Goal: Answer question/provide support: Share knowledge or assist other users

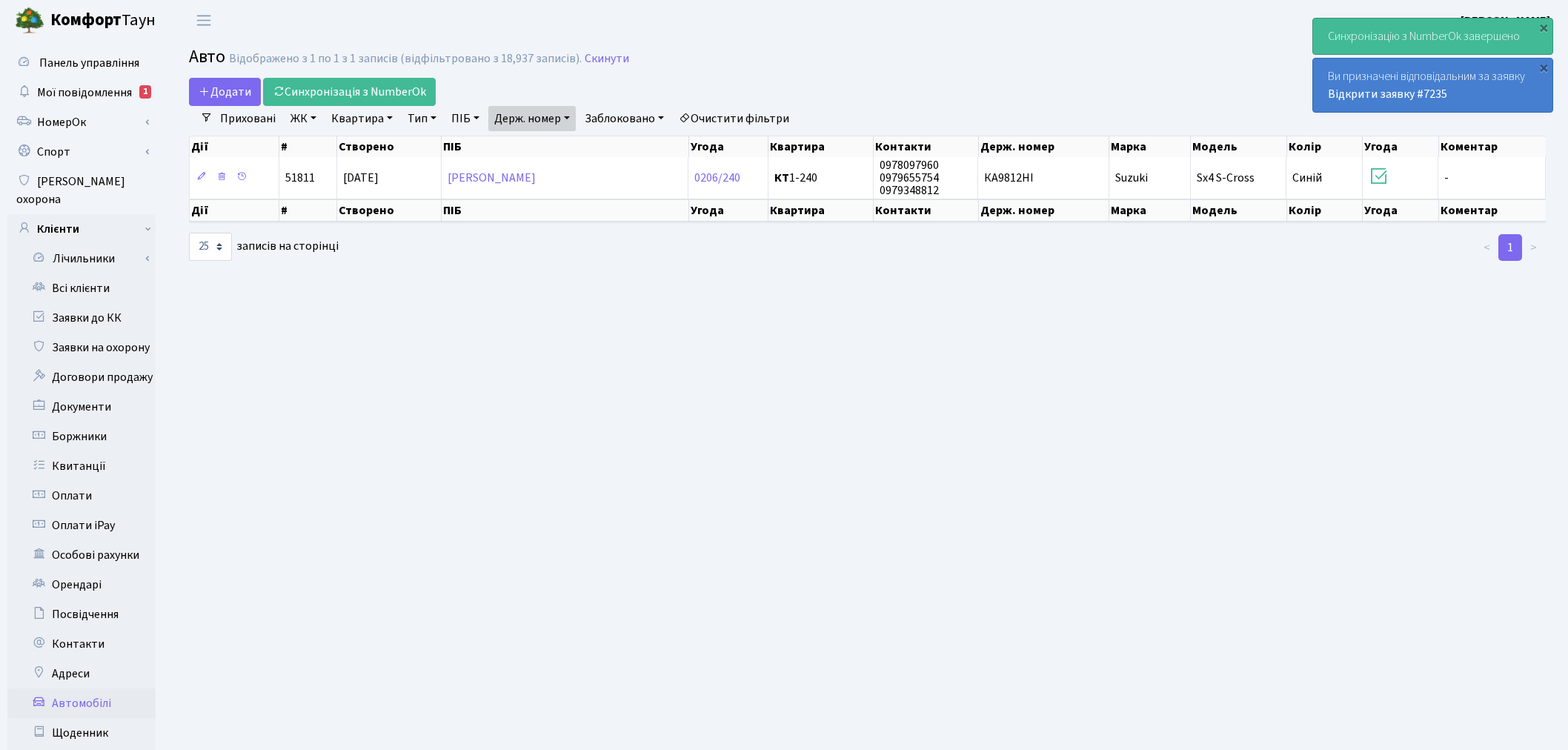
select select "25"
click at [115, 303] on link "Заявки до КК" at bounding box center [82, 318] width 148 height 30
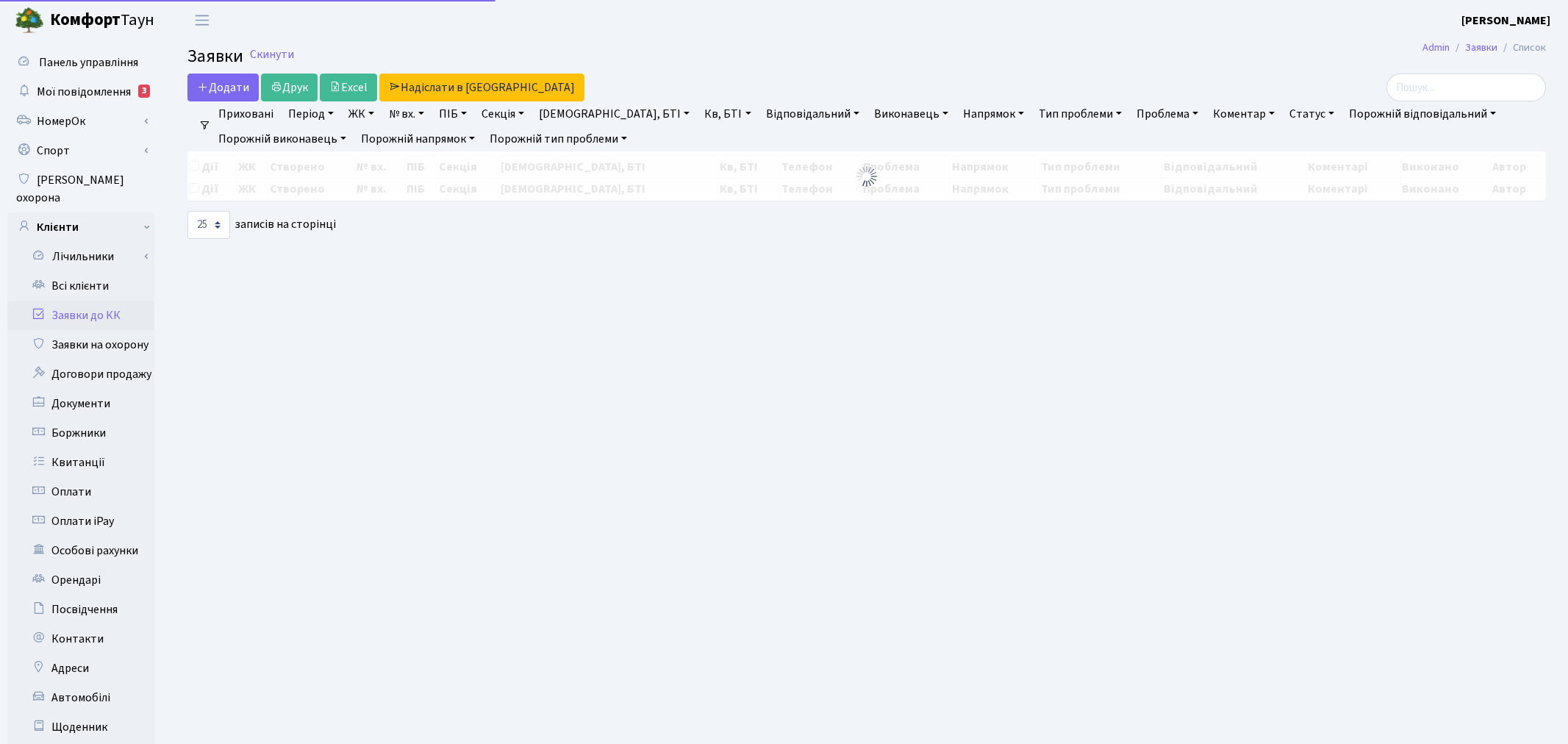
select select "25"
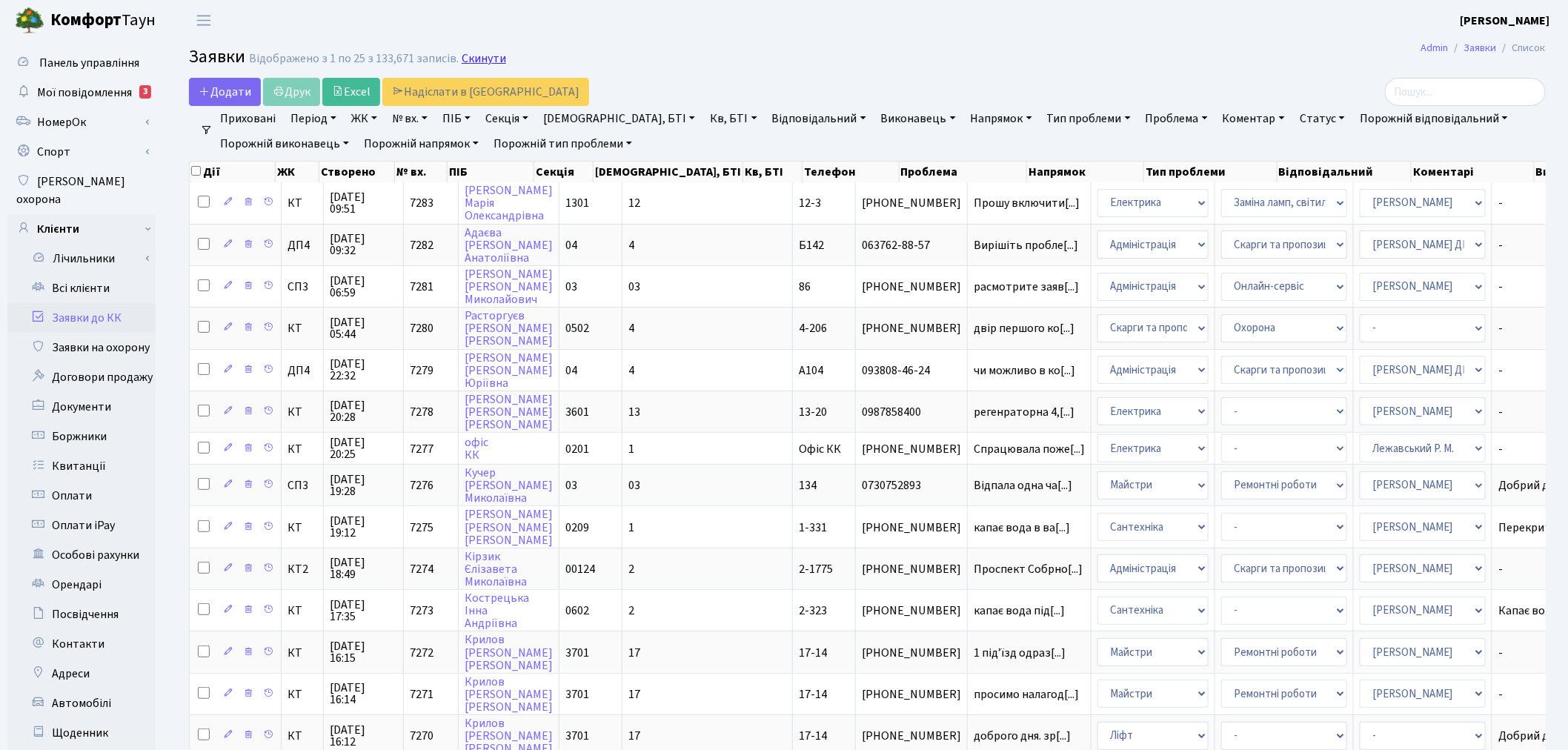
click at [485, 59] on link "Скинути" at bounding box center [483, 58] width 44 height 14
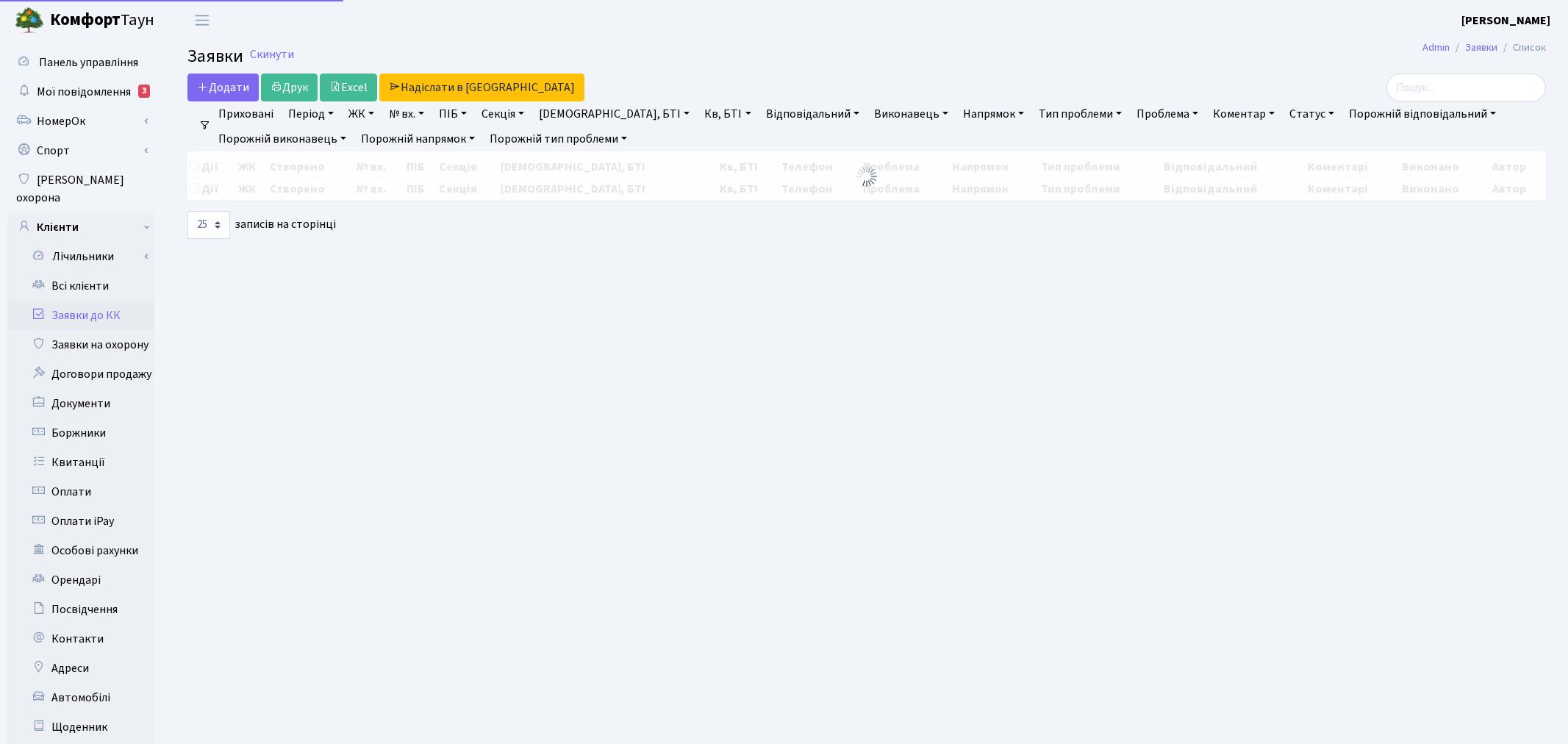
select select "25"
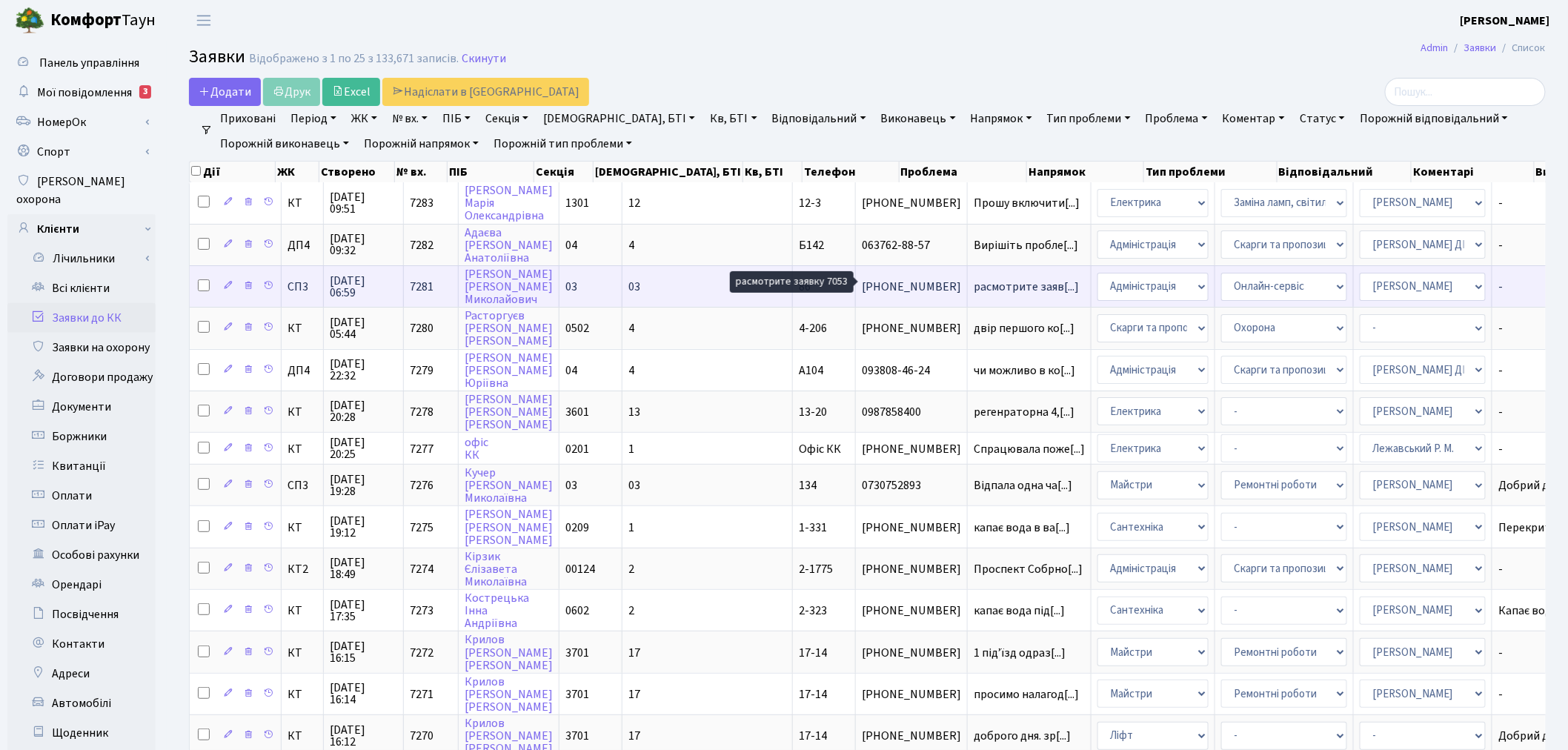
click at [973, 280] on span "расмотрите заяв[...]" at bounding box center [1026, 286] width 105 height 16
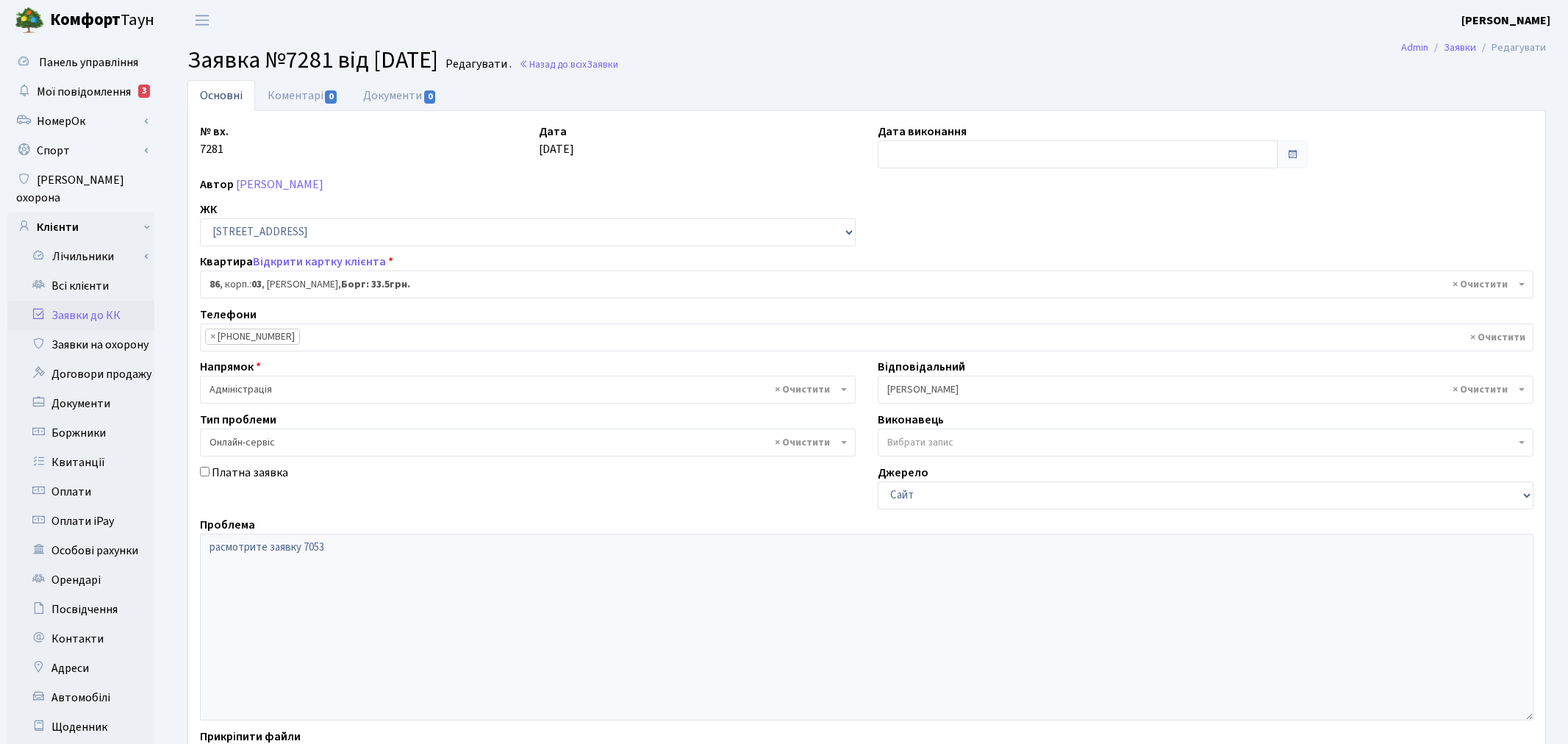
select select "20808"
select select "68"
click at [291, 260] on link "Відкрити картку клієнта" at bounding box center [319, 261] width 133 height 16
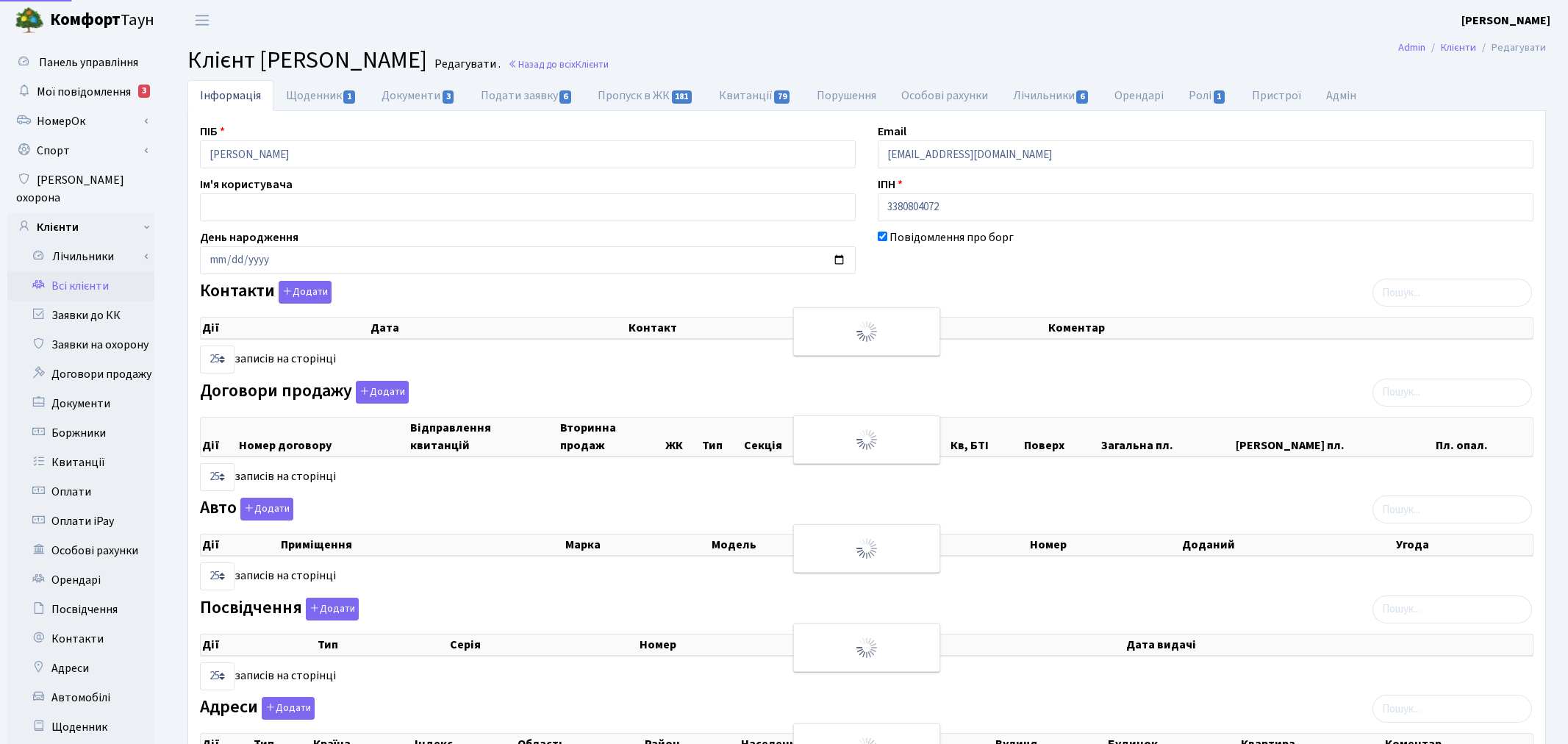
select select "25"
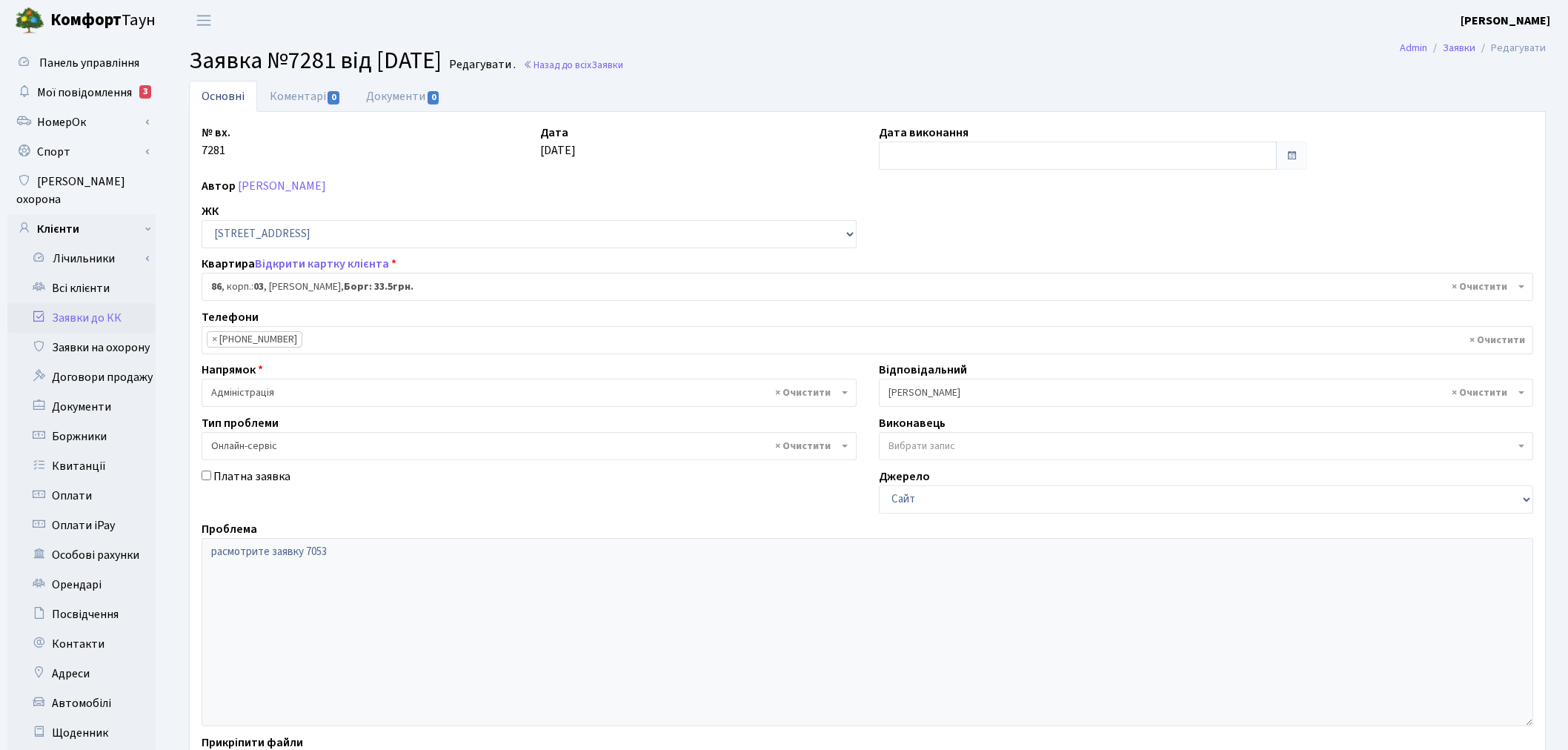
select select "20808"
select select "68"
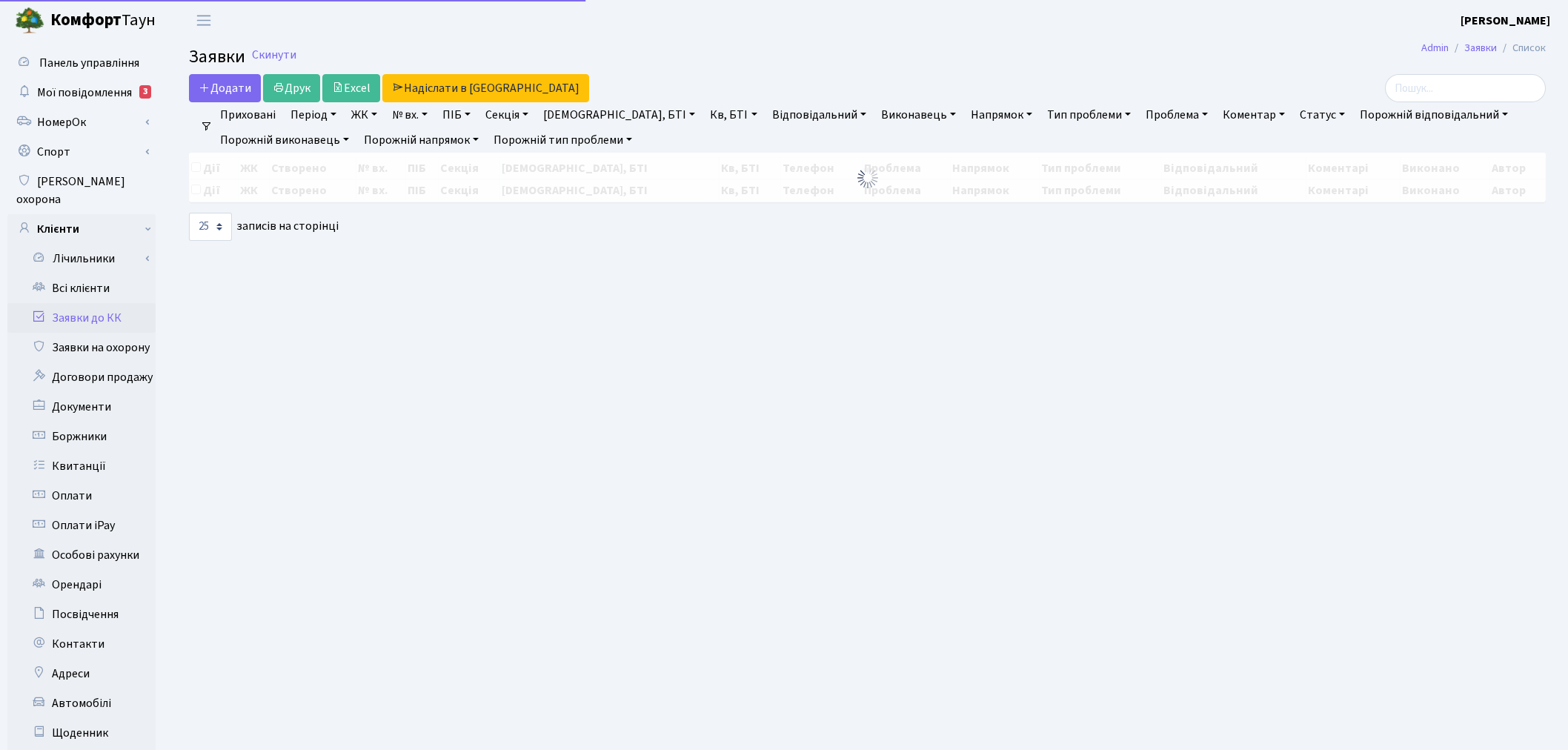
select select "25"
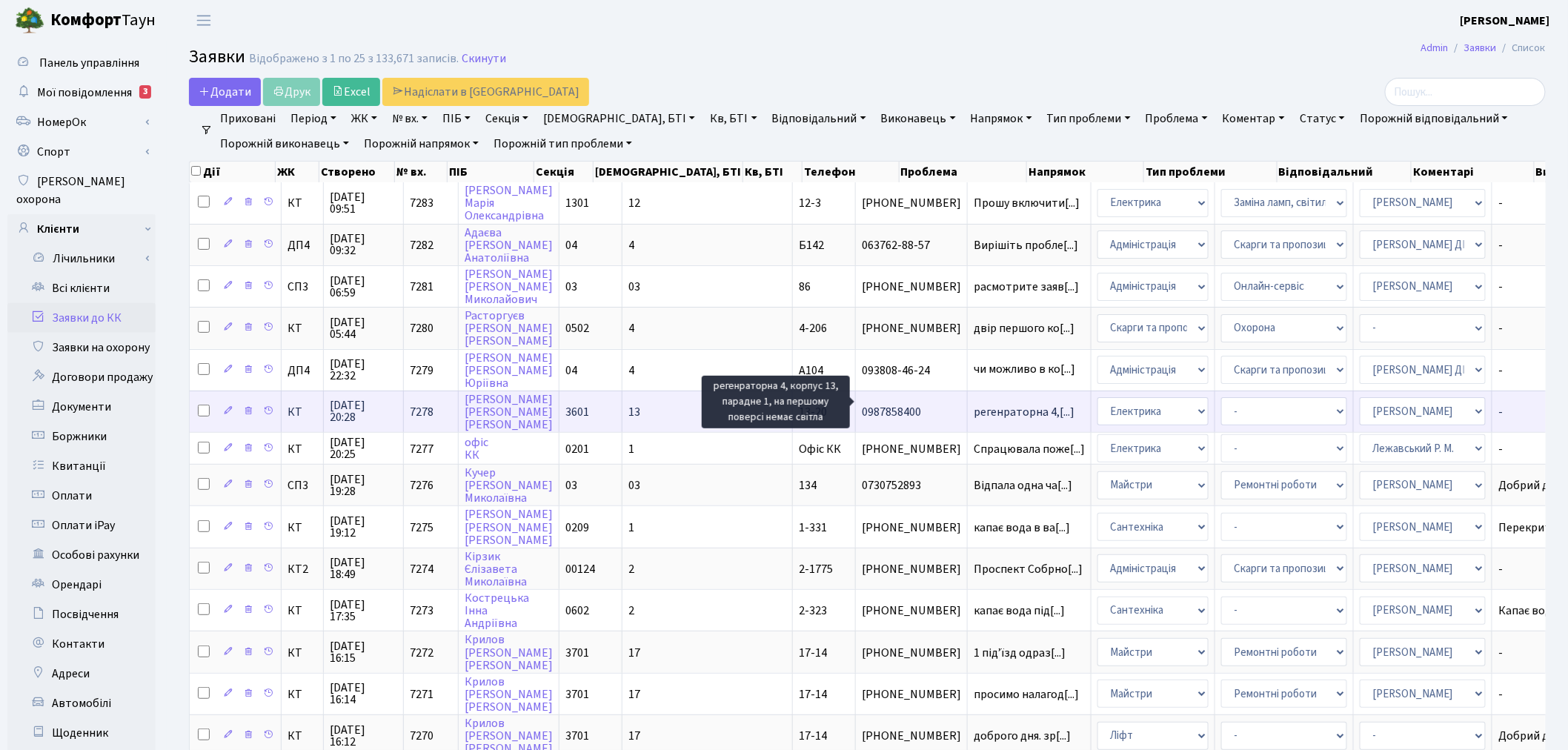
scroll to position [2, 0]
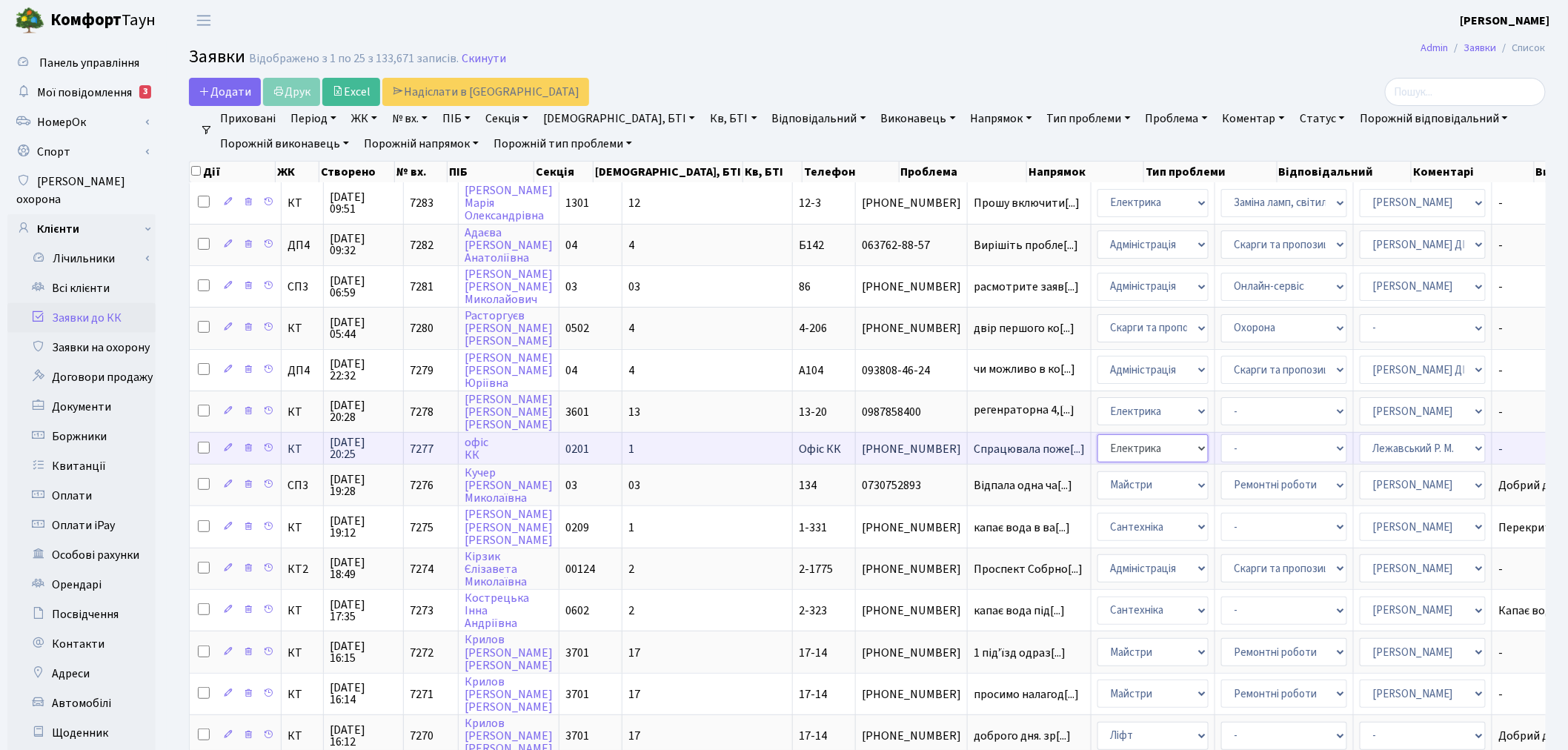
click at [1097, 442] on select "- Адміністрація Домофон, СКД Ліфт Майстри Сантехніка Економічний відділ Електри…" at bounding box center [1153, 448] width 112 height 28
click at [1127, 48] on h2 "Заявки Відображено з 1 по 25 з 133,671 записів. Скинути" at bounding box center [867, 59] width 1357 height 25
click at [1097, 442] on select "- Адміністрація Домофон, СКД Ліфт Майстри Сантехніка Економічний відділ Електри…" at bounding box center [1153, 448] width 112 height 28
click at [1221, 439] on select "- Виклик майстра Монтаж/демонтаж електролічильника Опломбування\розпломбування …" at bounding box center [1284, 448] width 126 height 28
click at [1171, 21] on header "Комфорт Таун Онищенко В. І. Мій обліковий запис Вийти" at bounding box center [784, 20] width 1568 height 40
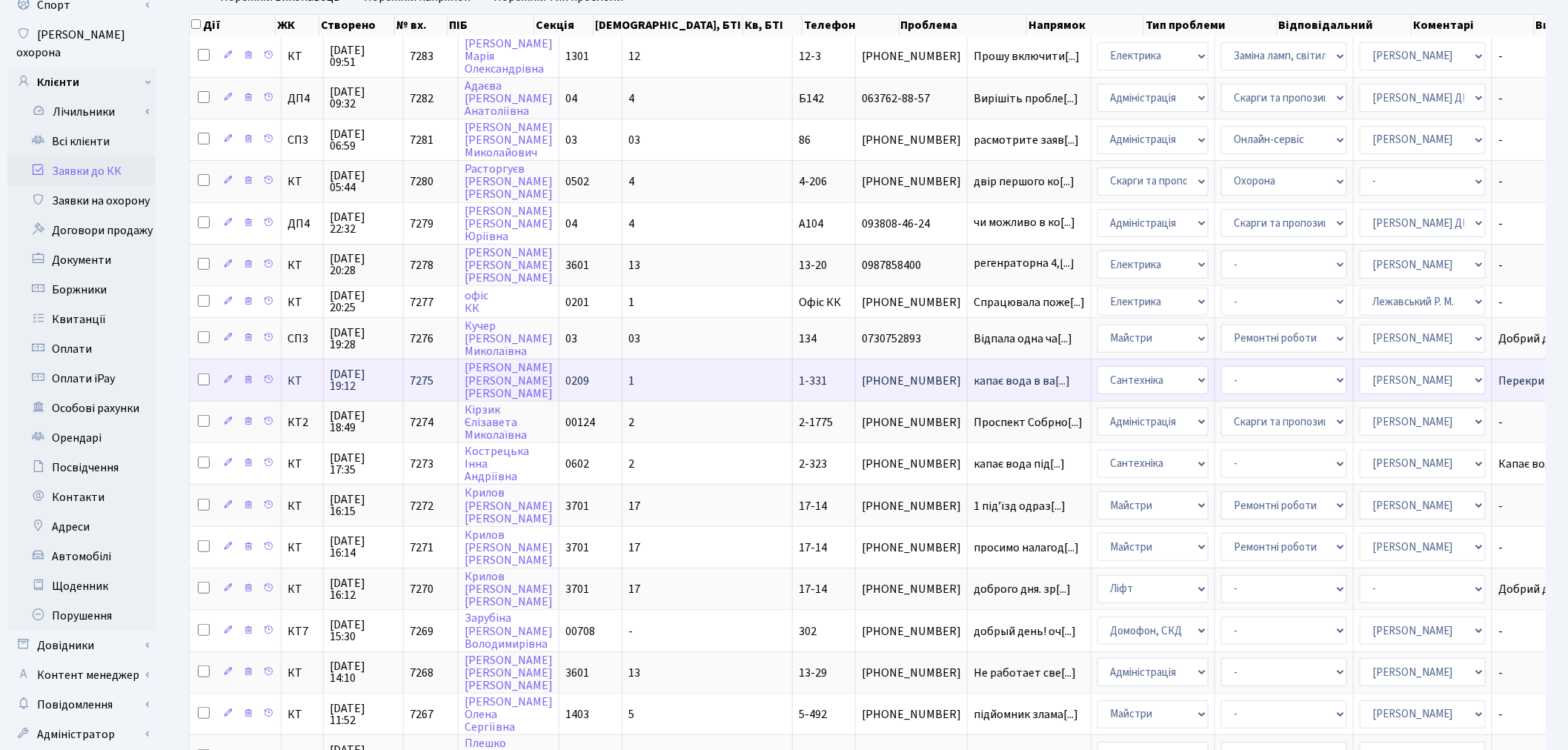
scroll to position [164, 0]
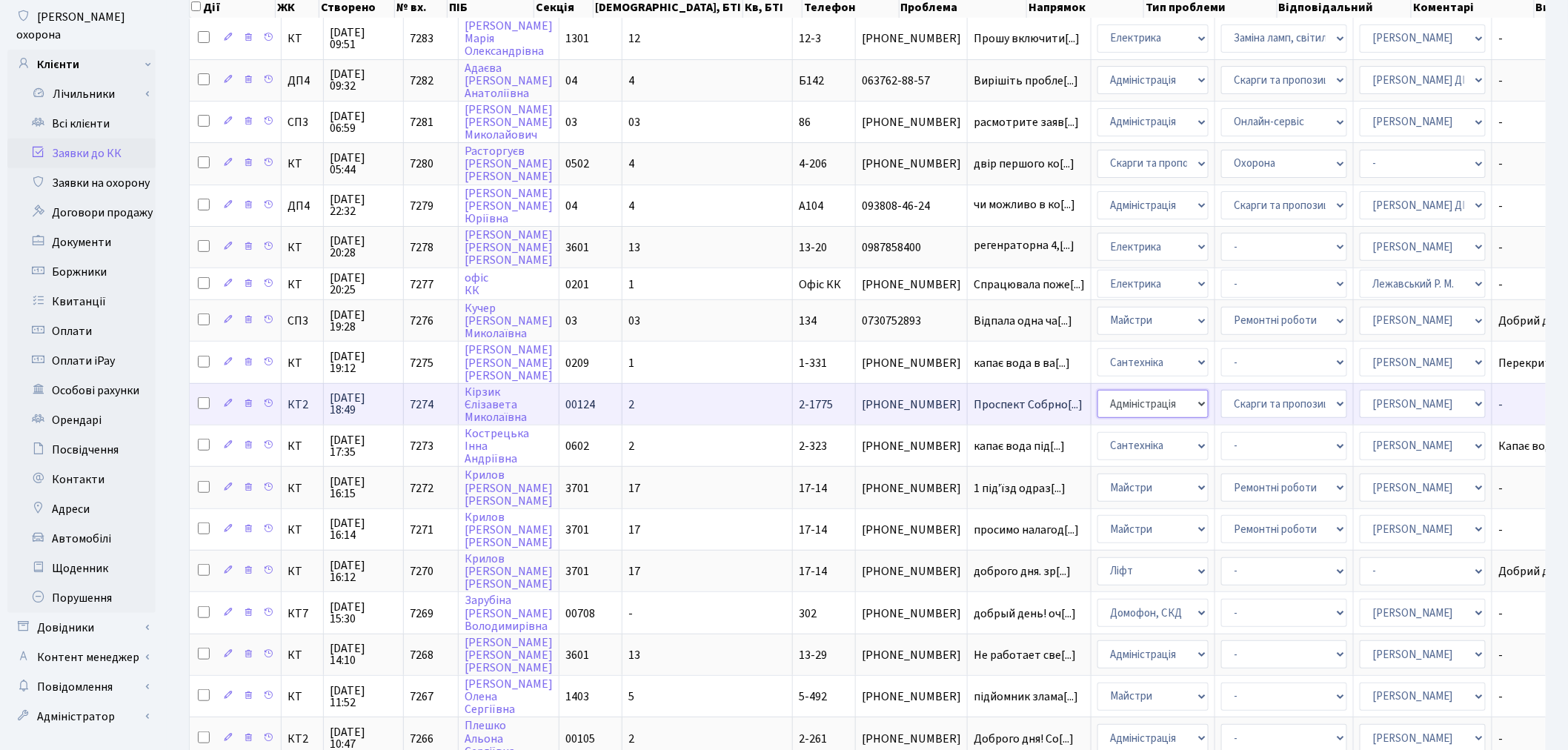
click at [1097, 394] on select "- Адміністрація Домофон, СКД Ліфт Майстри Сантехніка Економічний відділ Електри…" at bounding box center [1153, 404] width 112 height 28
select select "3"
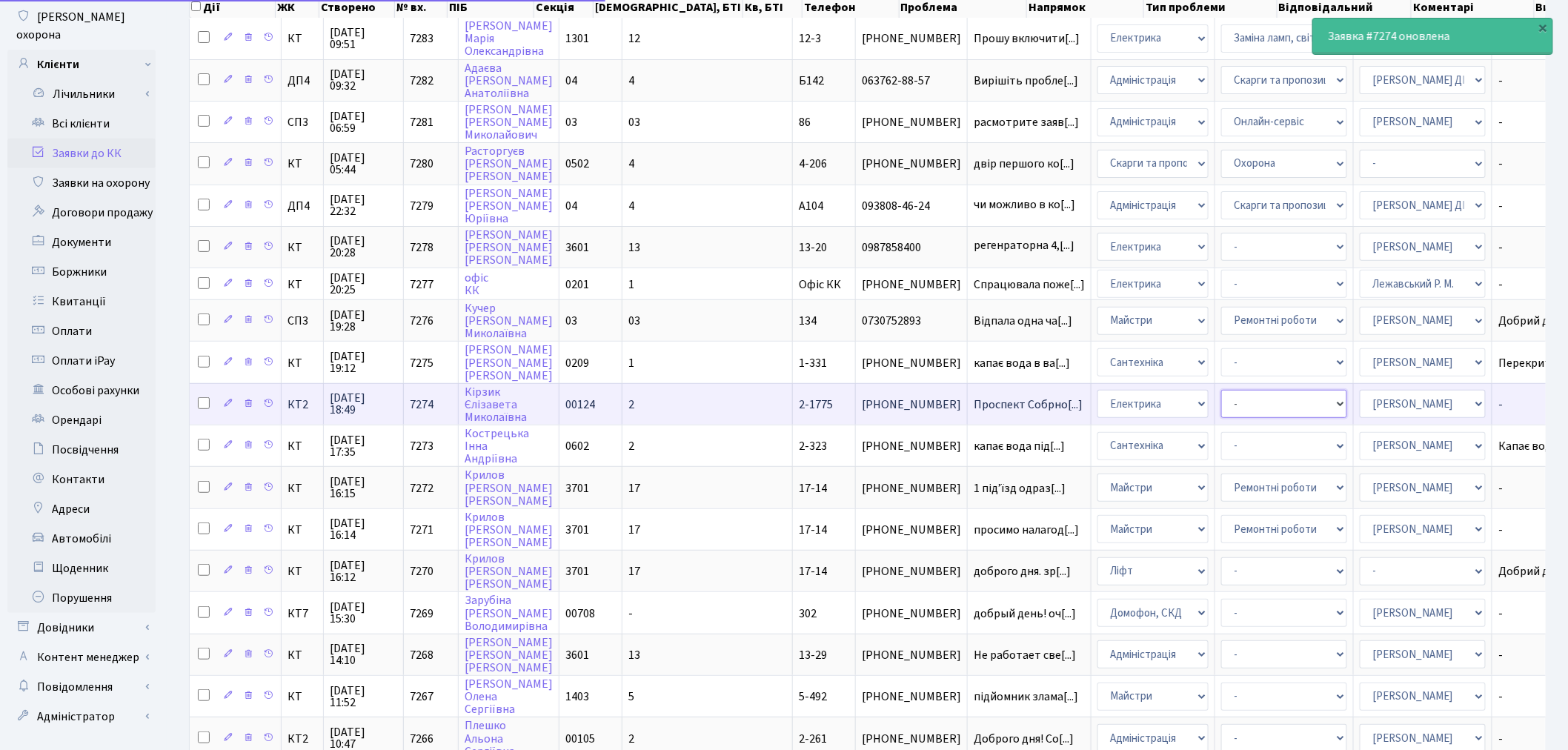
click at [1221, 390] on select "- Виклик майстра Заміна ламп, світильників Монтаж/демонтаж електролічильника Оп…" at bounding box center [1284, 404] width 126 height 28
select select "40"
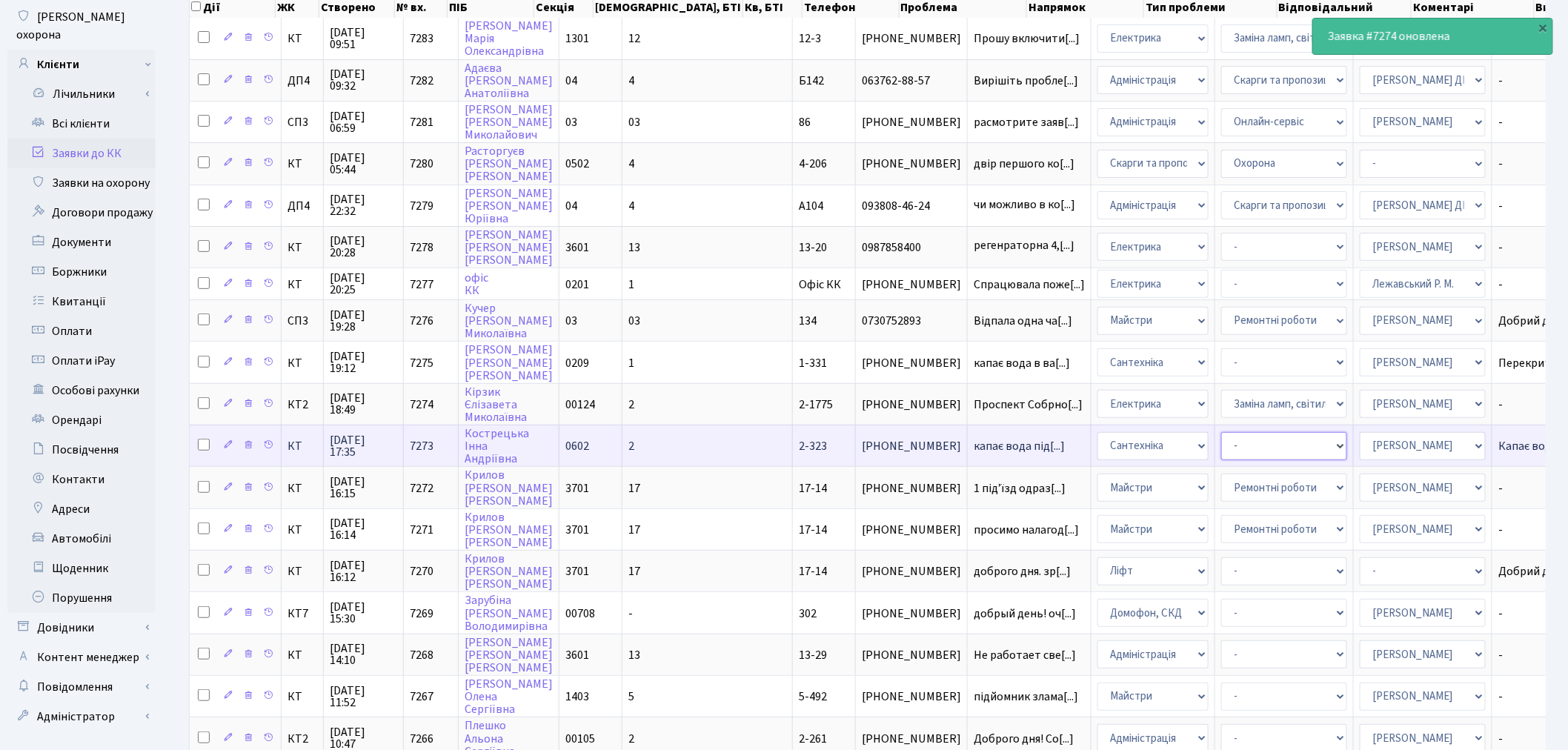
click at [1221, 432] on select "- Виклик майстра Замовлення технічних умов Заміна елементу інженерного вузла те…" at bounding box center [1284, 446] width 126 height 28
select select "32"
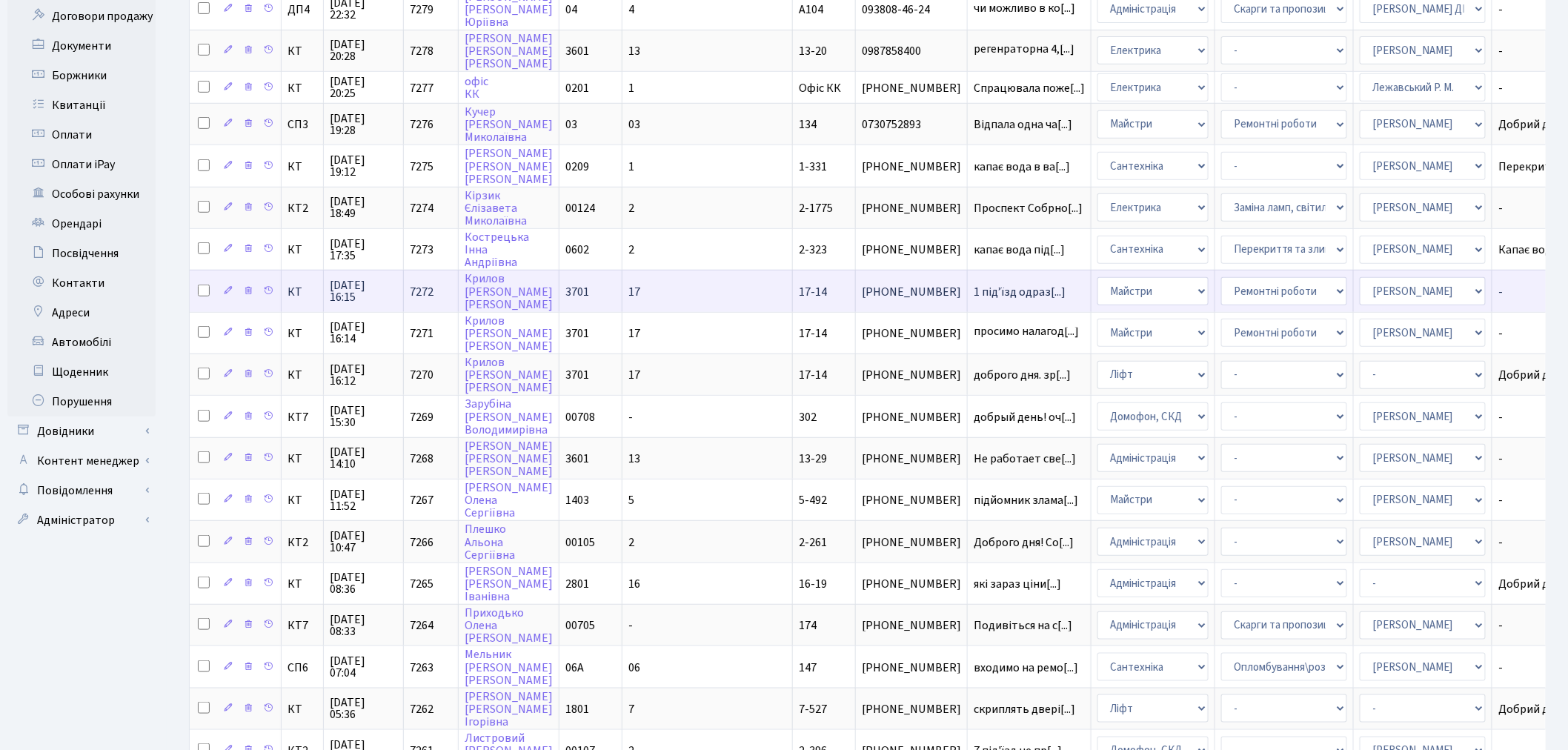
scroll to position [411, 0]
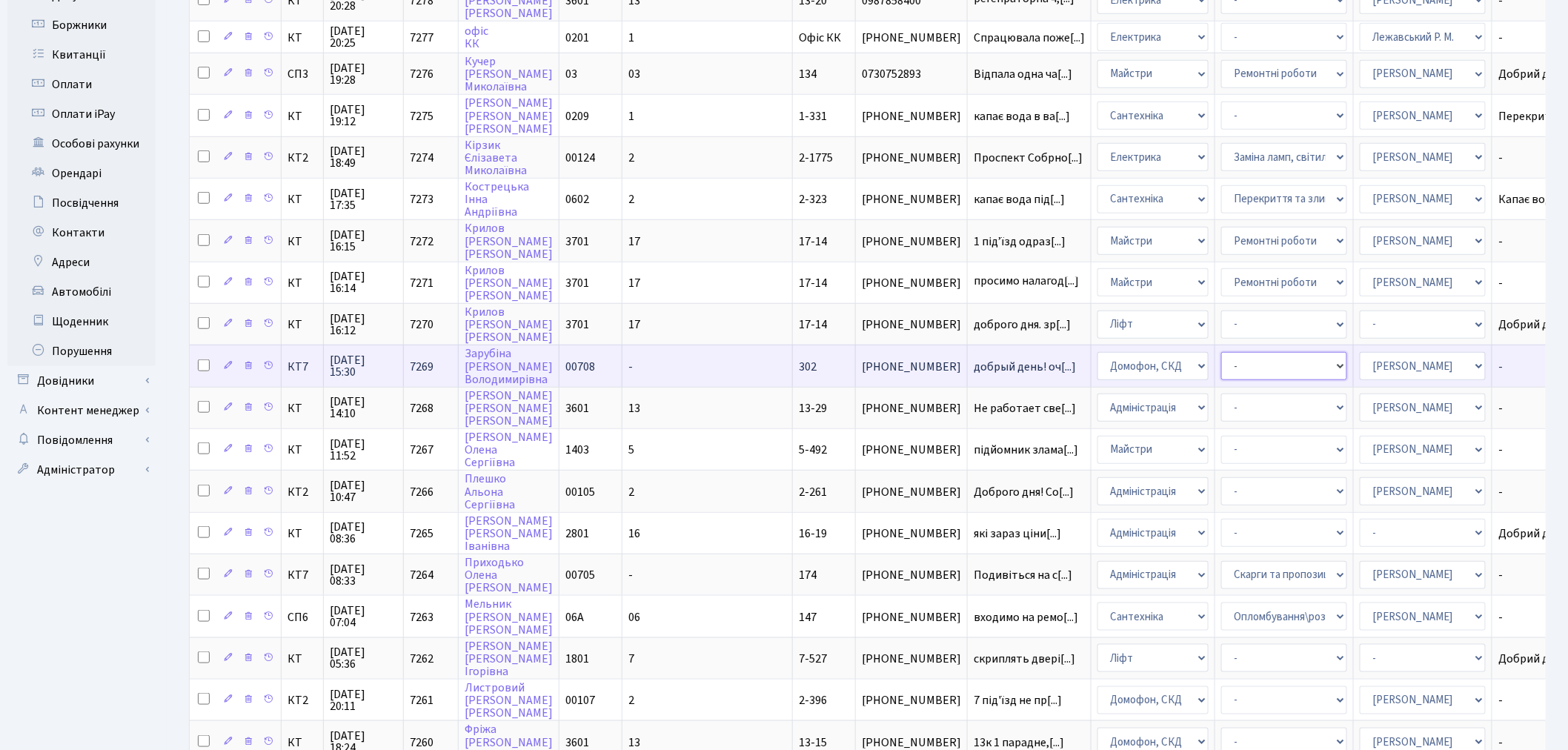
click at [1221, 352] on select "- Некоректна робота домофону Встановлення трубки домофону" at bounding box center [1284, 366] width 126 height 28
select select "38"
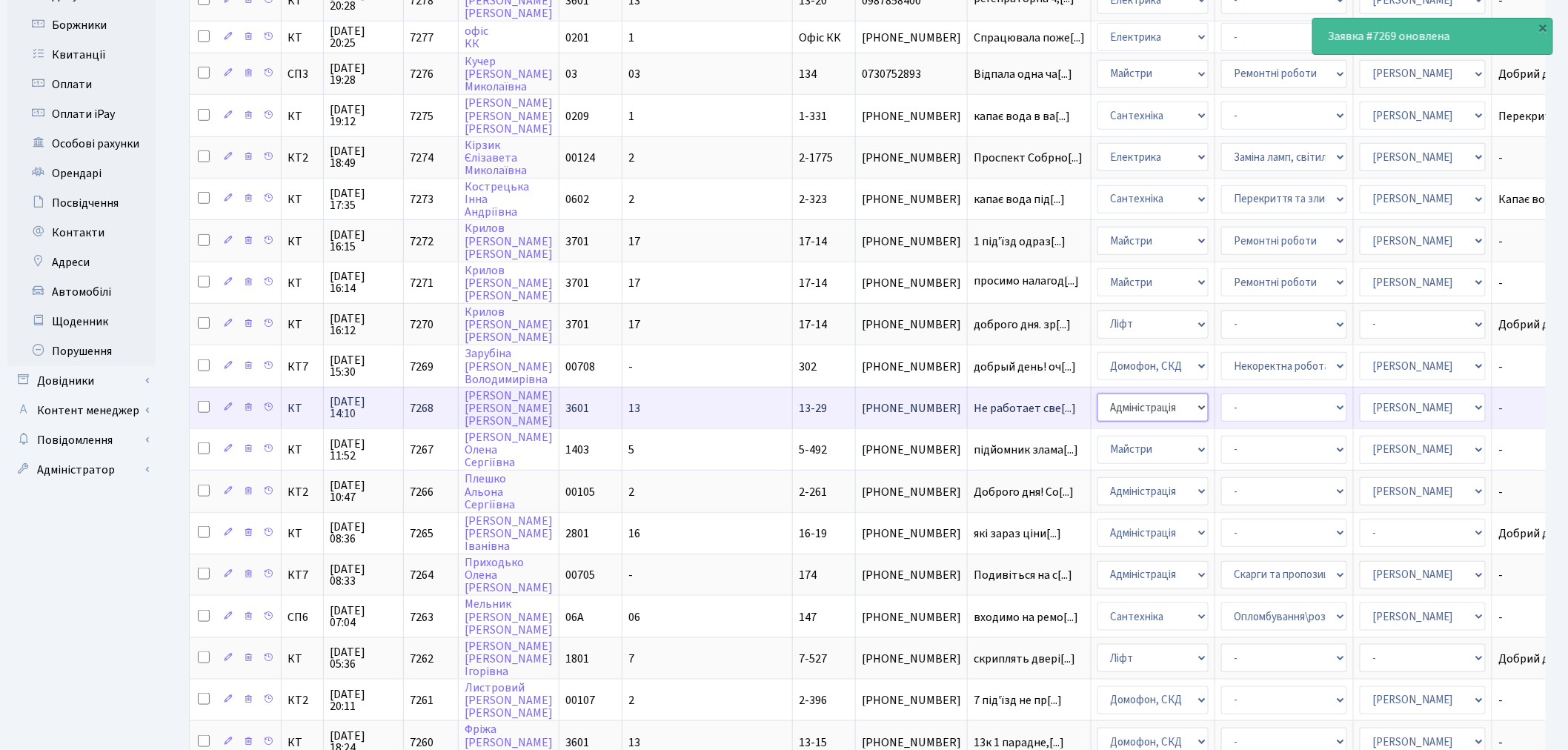
click at [1097, 394] on select "- Адміністрація Домофон, СКД Ліфт Майстри Сантехніка Економічний відділ Електри…" at bounding box center [1153, 408] width 112 height 28
select select "3"
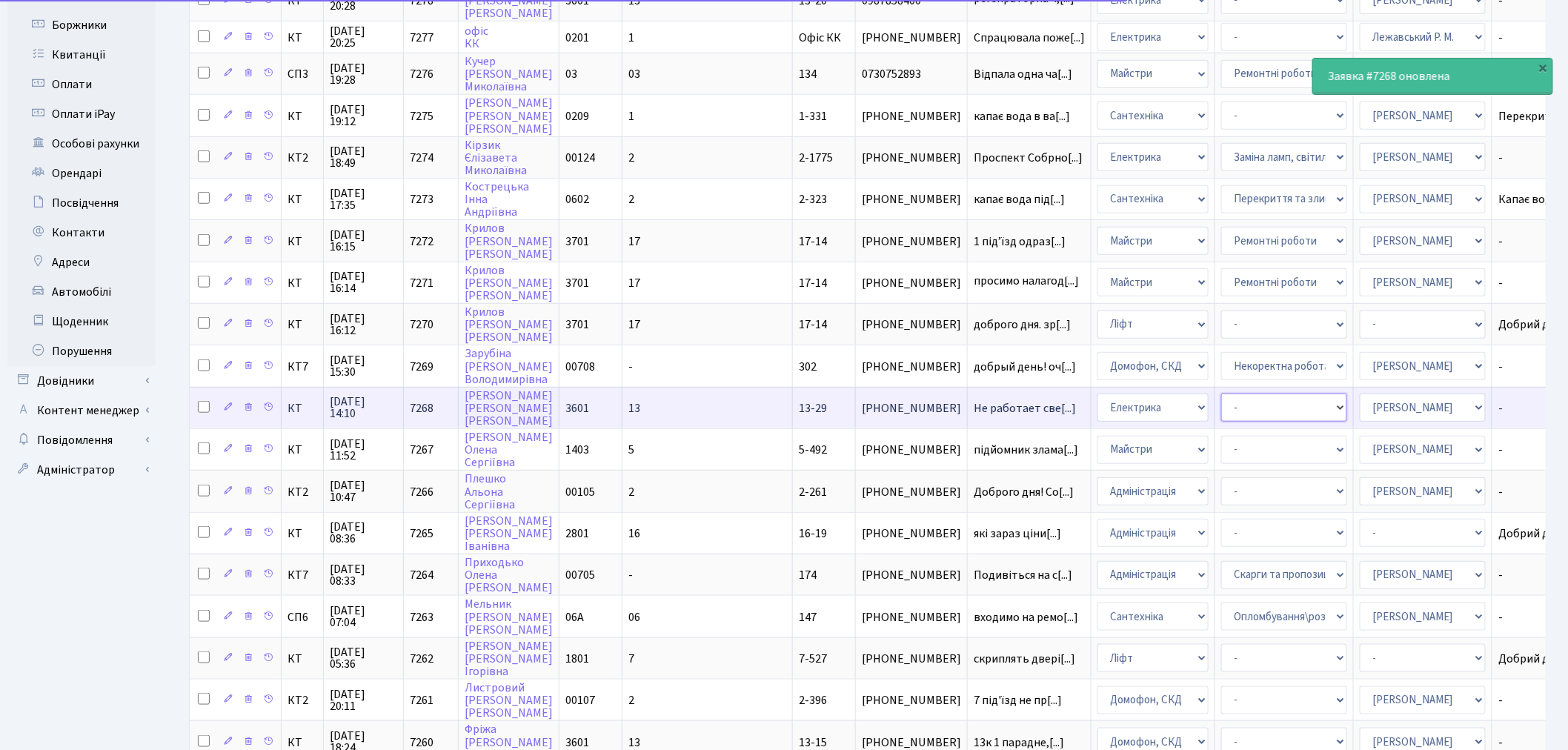
click at [1221, 394] on select "- Виклик майстра Заміна ламп, світильників Монтаж/демонтаж електролічильника Оп…" at bounding box center [1284, 408] width 126 height 28
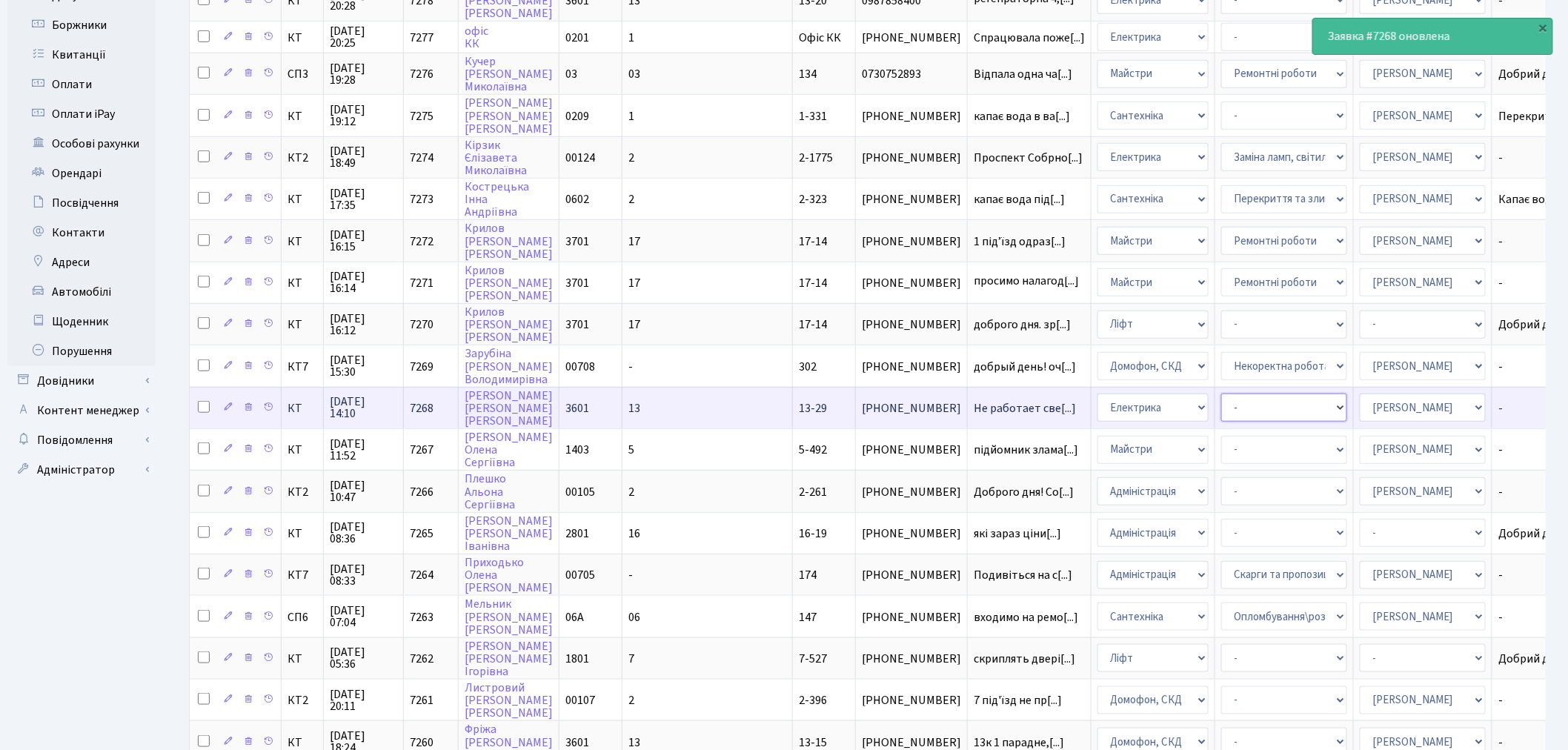
select select "40"
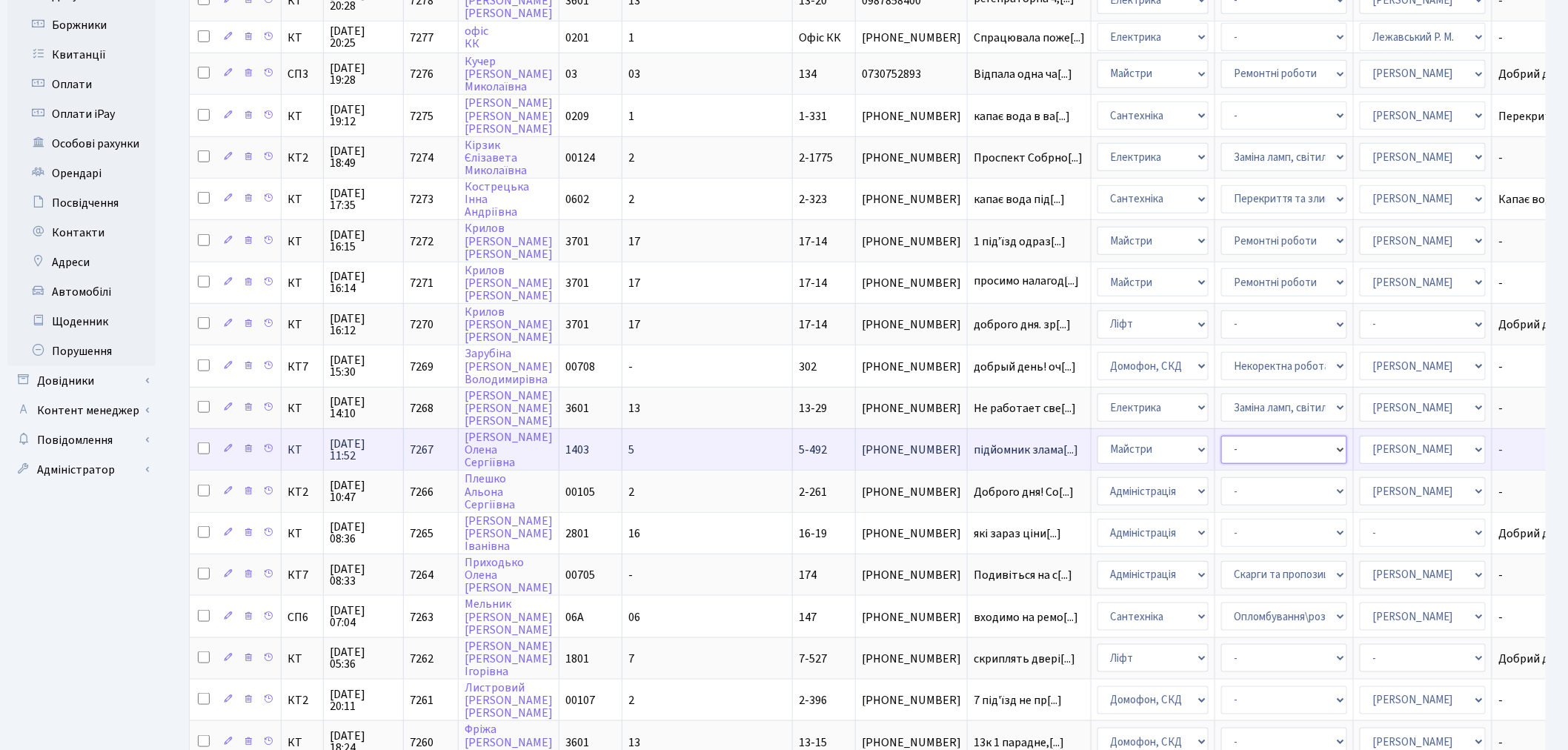
click at [1221, 436] on select "- Замовлення плану комунікацій Дитячі майданчики Озеленення Прибирання в будинк…" at bounding box center [1284, 450] width 126 height 28
select select "62"
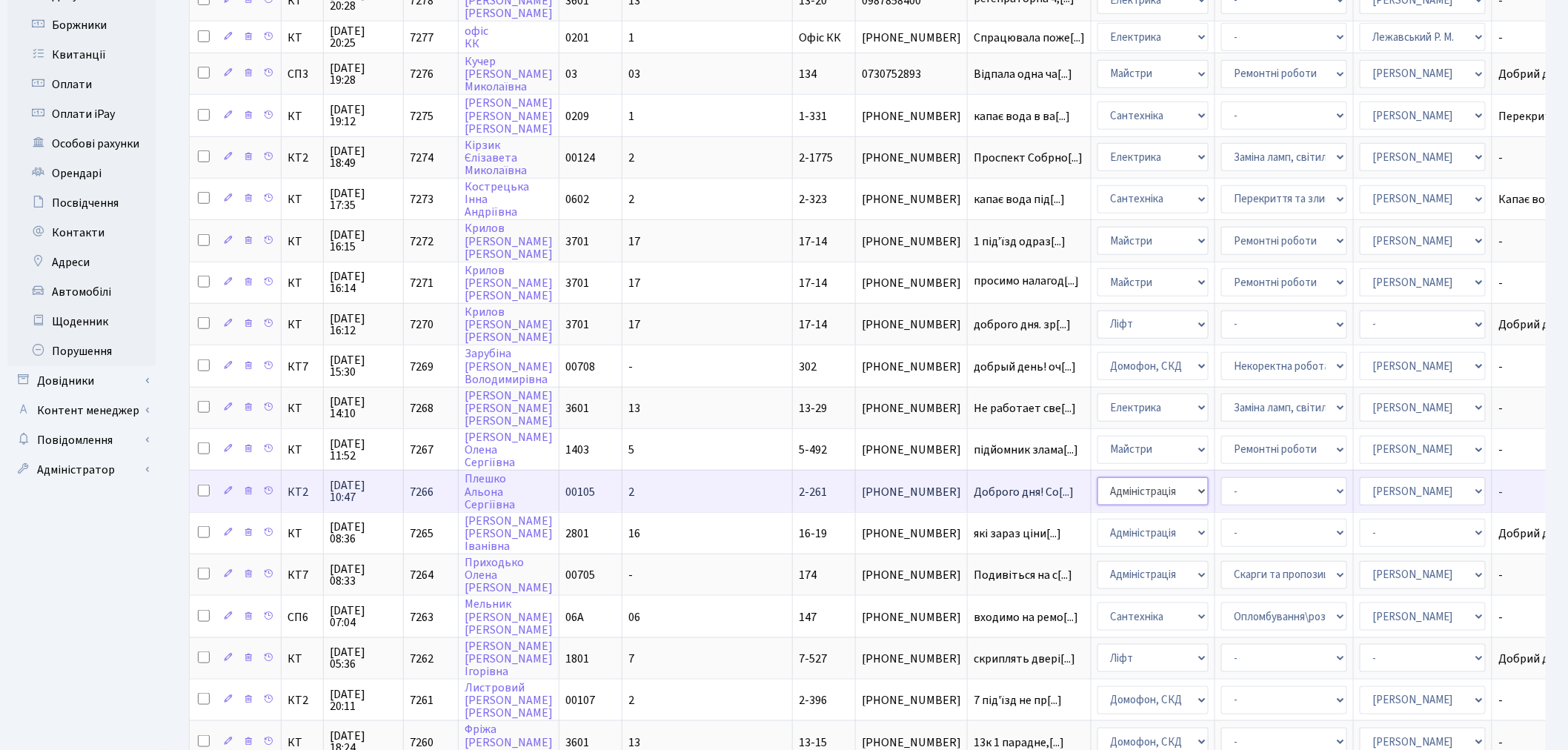
click at [1097, 477] on select "- Адміністрація Домофон, СКД Ліфт Майстри Сантехніка Економічний відділ Електри…" at bounding box center [1153, 491] width 112 height 28
select select "3"
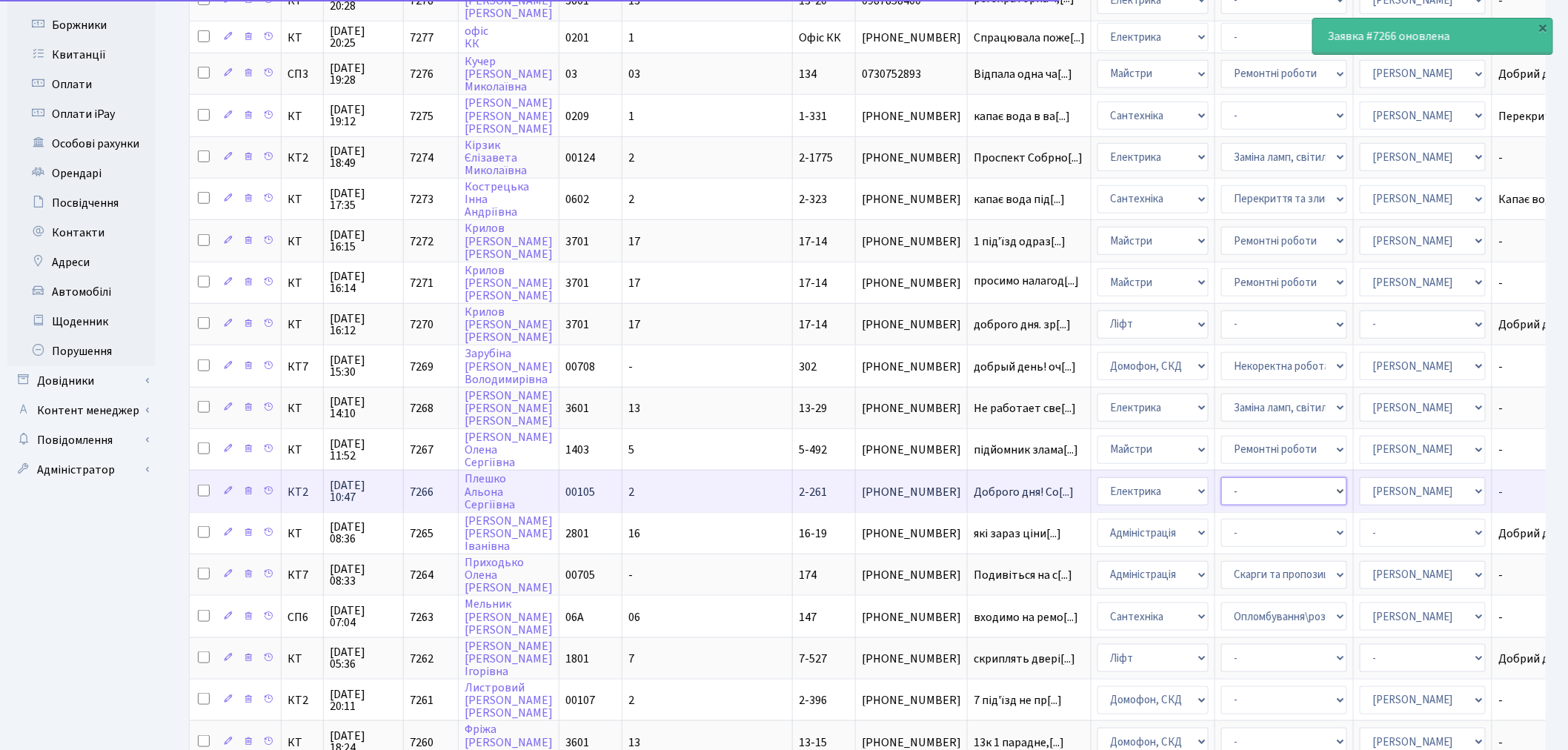
click at [1221, 477] on select "- Виклик майстра Заміна ламп, світильників Монтаж/демонтаж електролічильника Оп…" at bounding box center [1284, 491] width 126 height 28
select select "40"
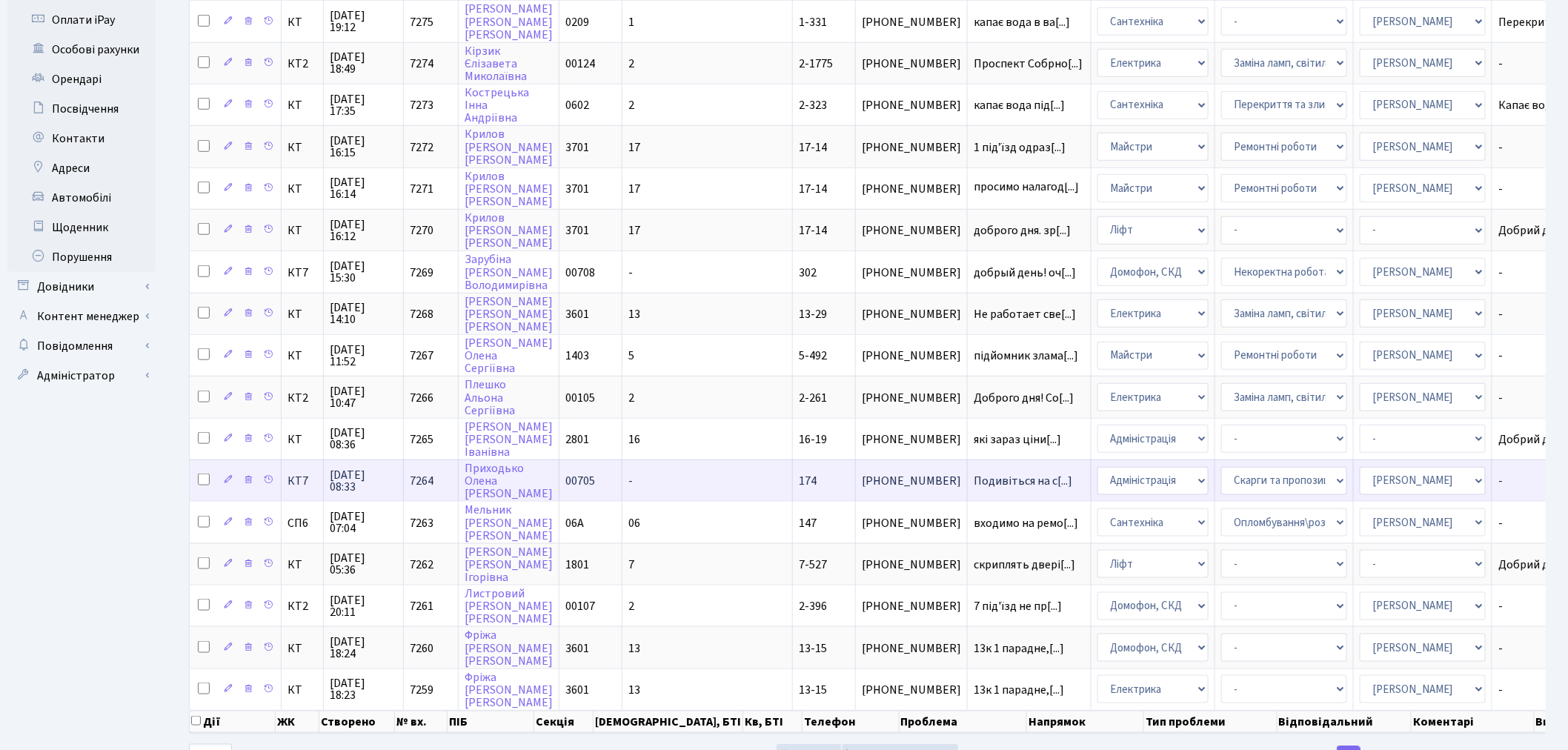
scroll to position [538, 0]
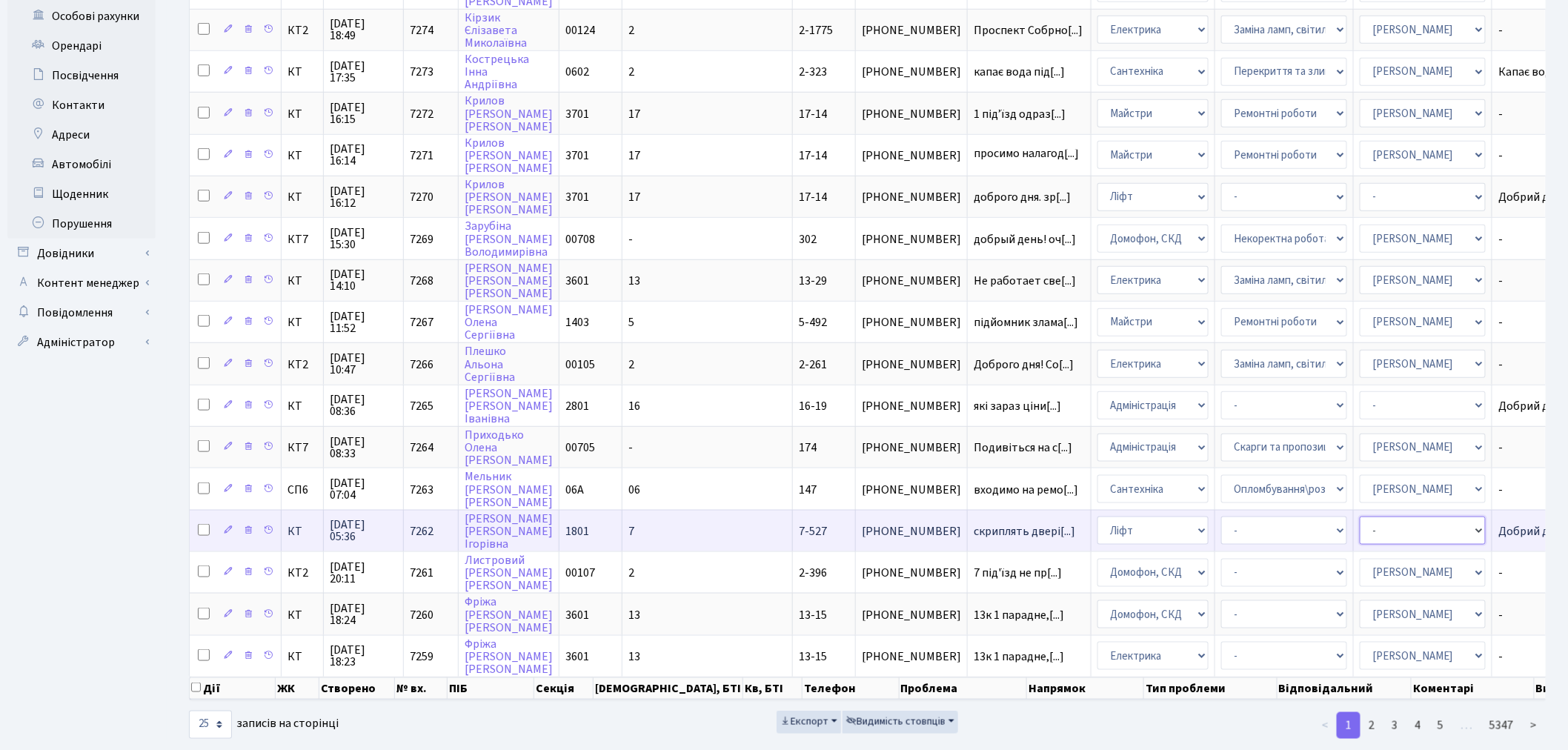
click at [1360, 517] on select "- Адміністратор ЖК КТ Вижул В. В. Гордієнко Н.В. Дядюшкін Д.Ю. Кипчук Т. А. Кла…" at bounding box center [1423, 531] width 126 height 28
select select "11"
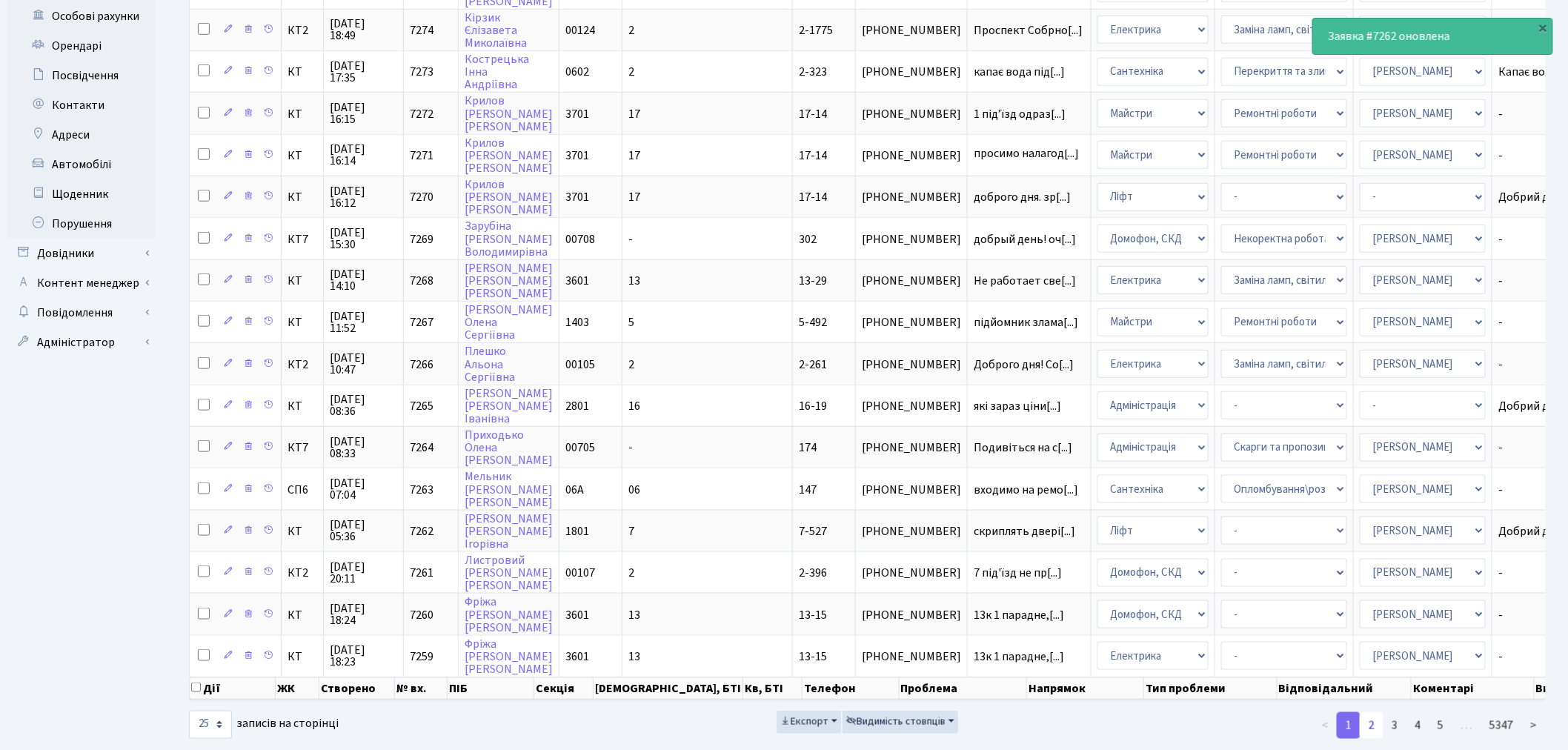
click at [1373, 712] on link "2" at bounding box center [1371, 725] width 23 height 26
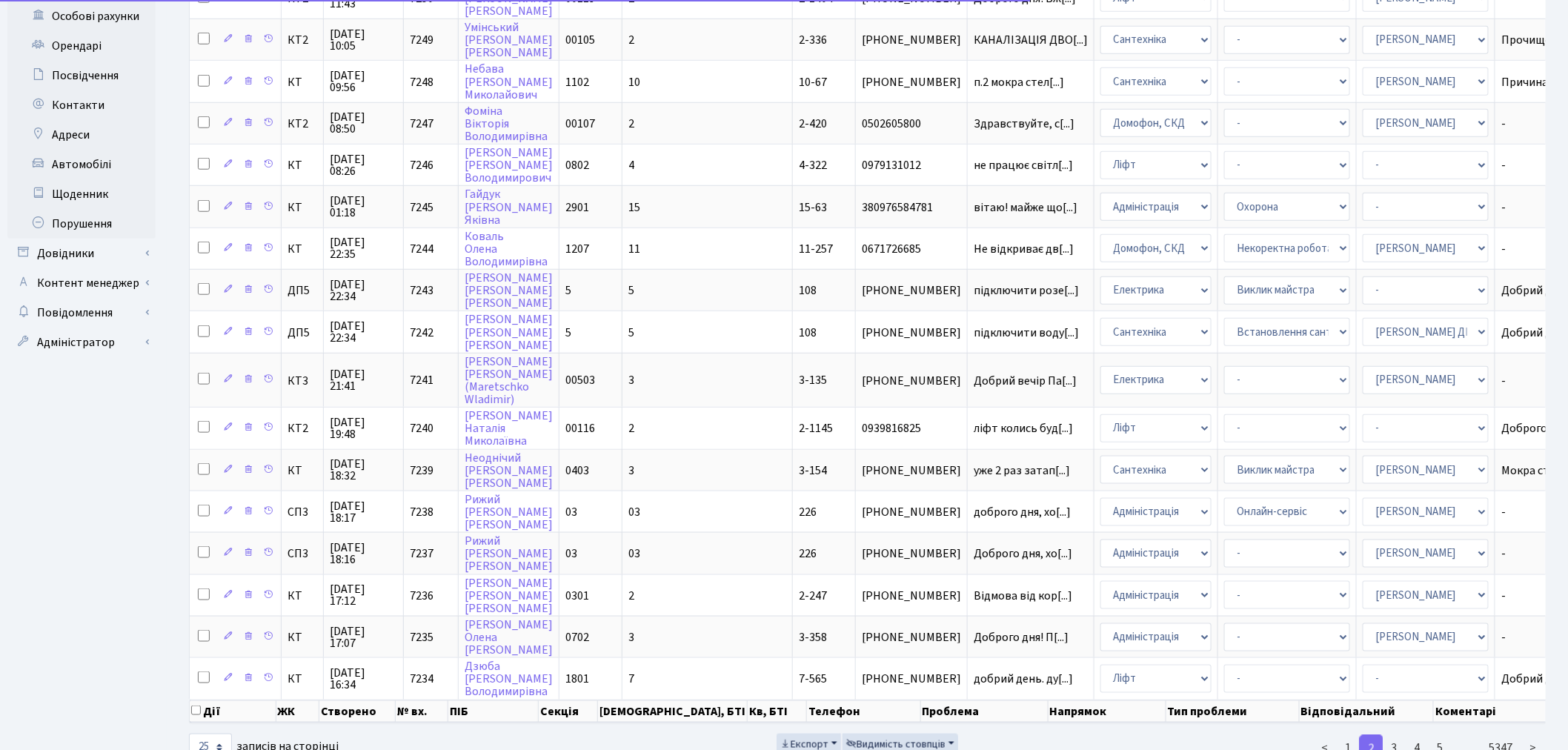
scroll to position [0, 0]
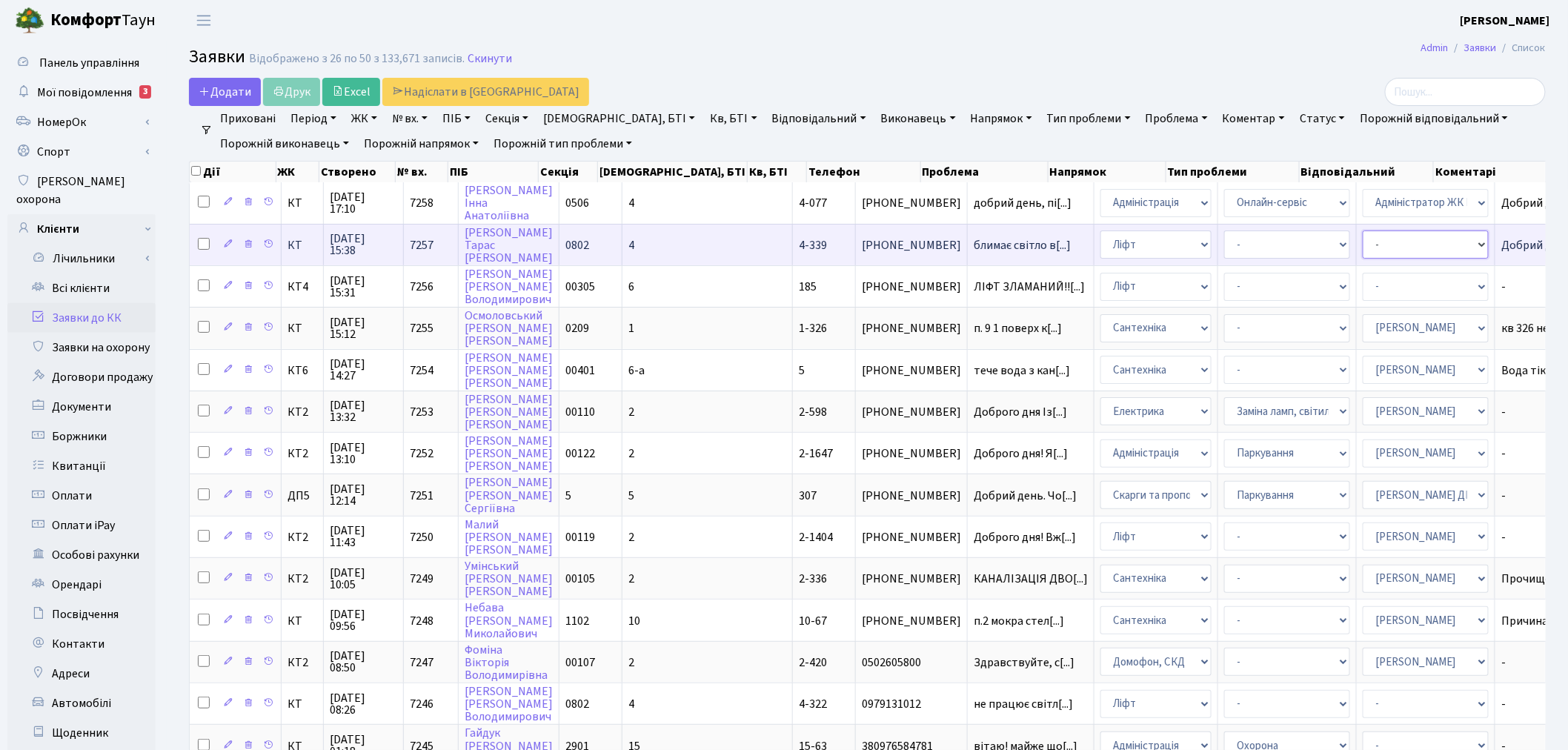
click at [1363, 247] on select "- Адміністратор ЖК КТ Вижул В. В. Гордієнко Н.В. Дядюшкін Д.Ю. Кипчук Т. А. Кла…" at bounding box center [1425, 245] width 126 height 28
select select "11"
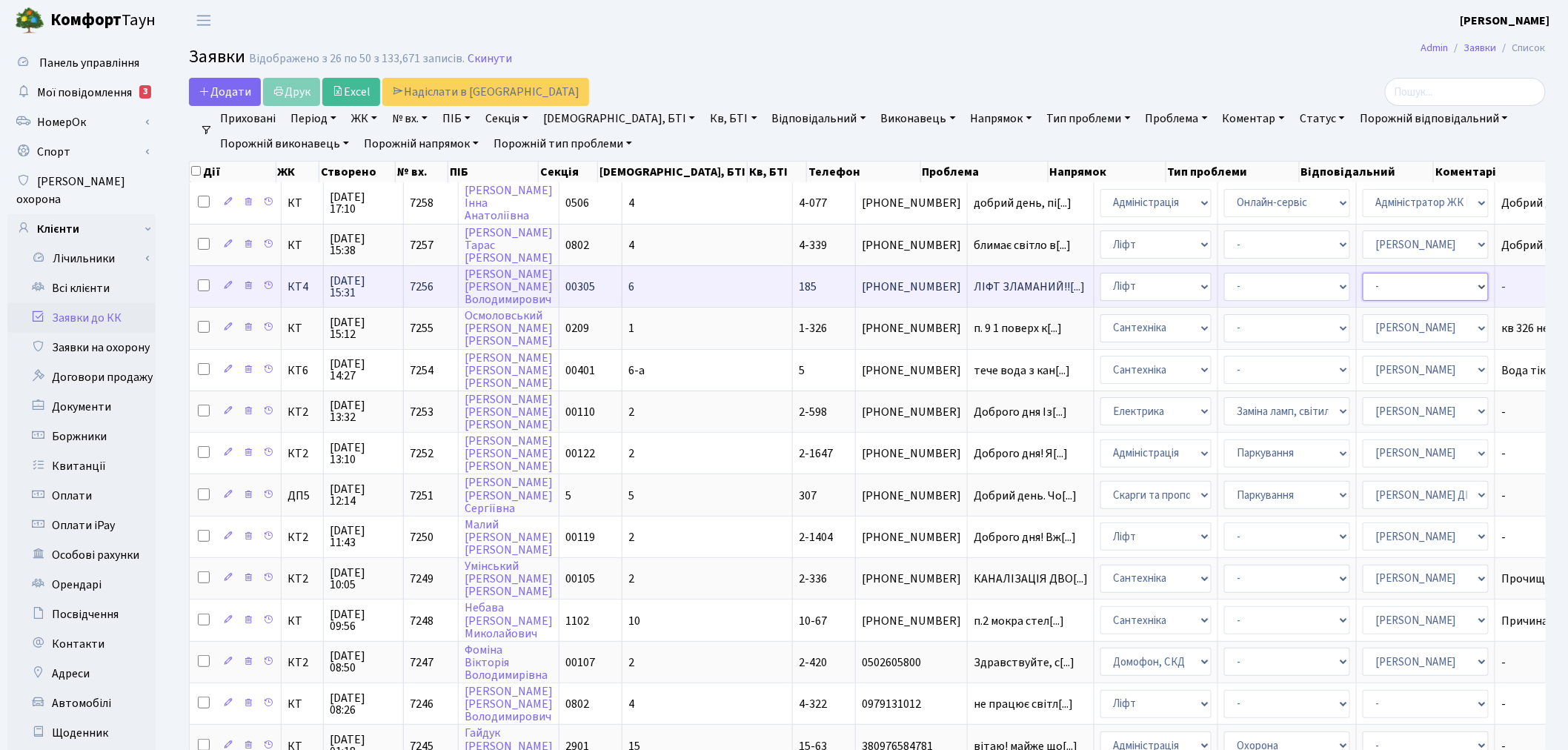
click at [1363, 281] on select "- Адміністратор ЖК КТ Вижул В. В. Гордієнко Н.В. Дядюшкін Д.Ю. Кипчук Т. А. Кла…" at bounding box center [1425, 287] width 126 height 28
select select "11"
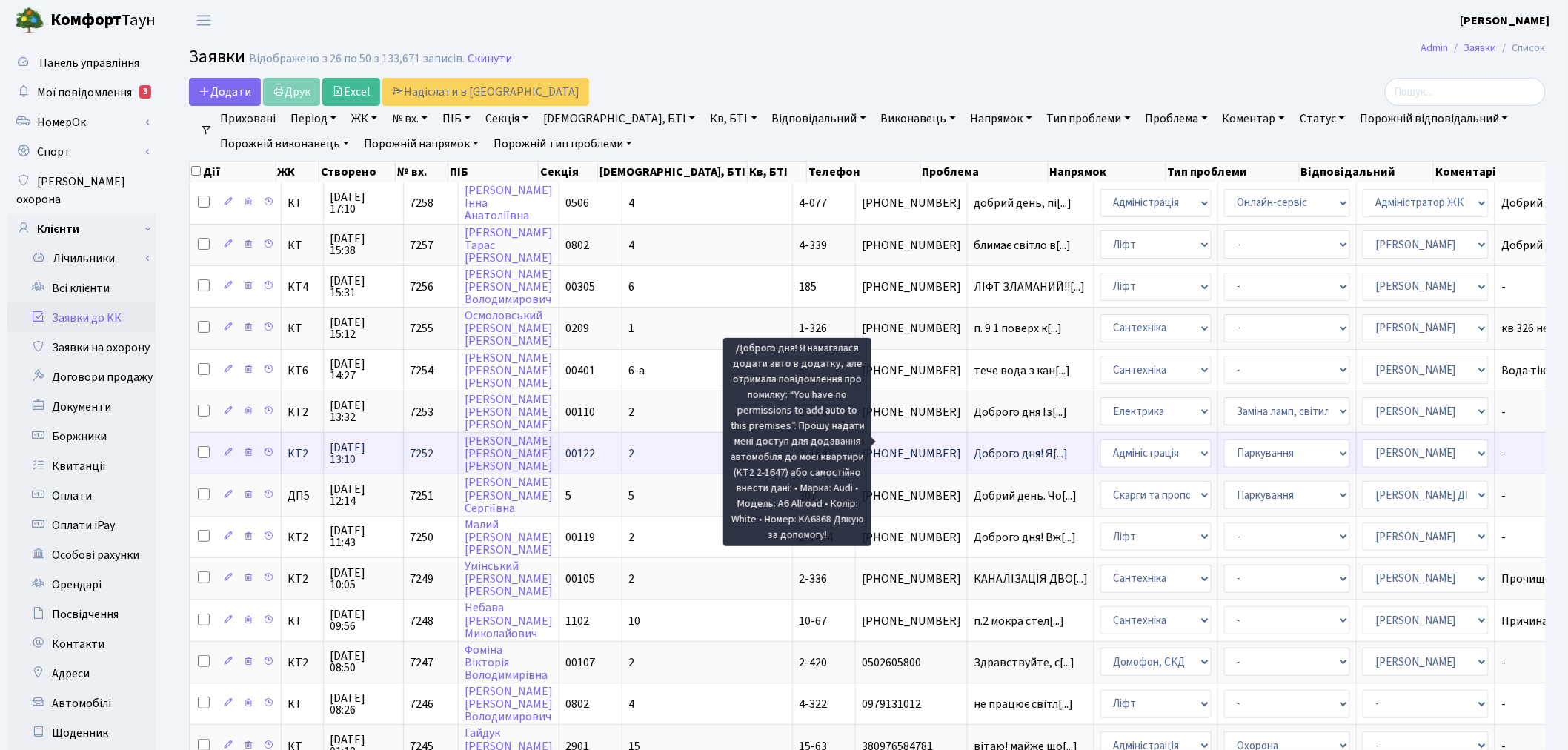
click at [973, 445] on span "Доброго дня! Я[...]" at bounding box center [1020, 453] width 94 height 16
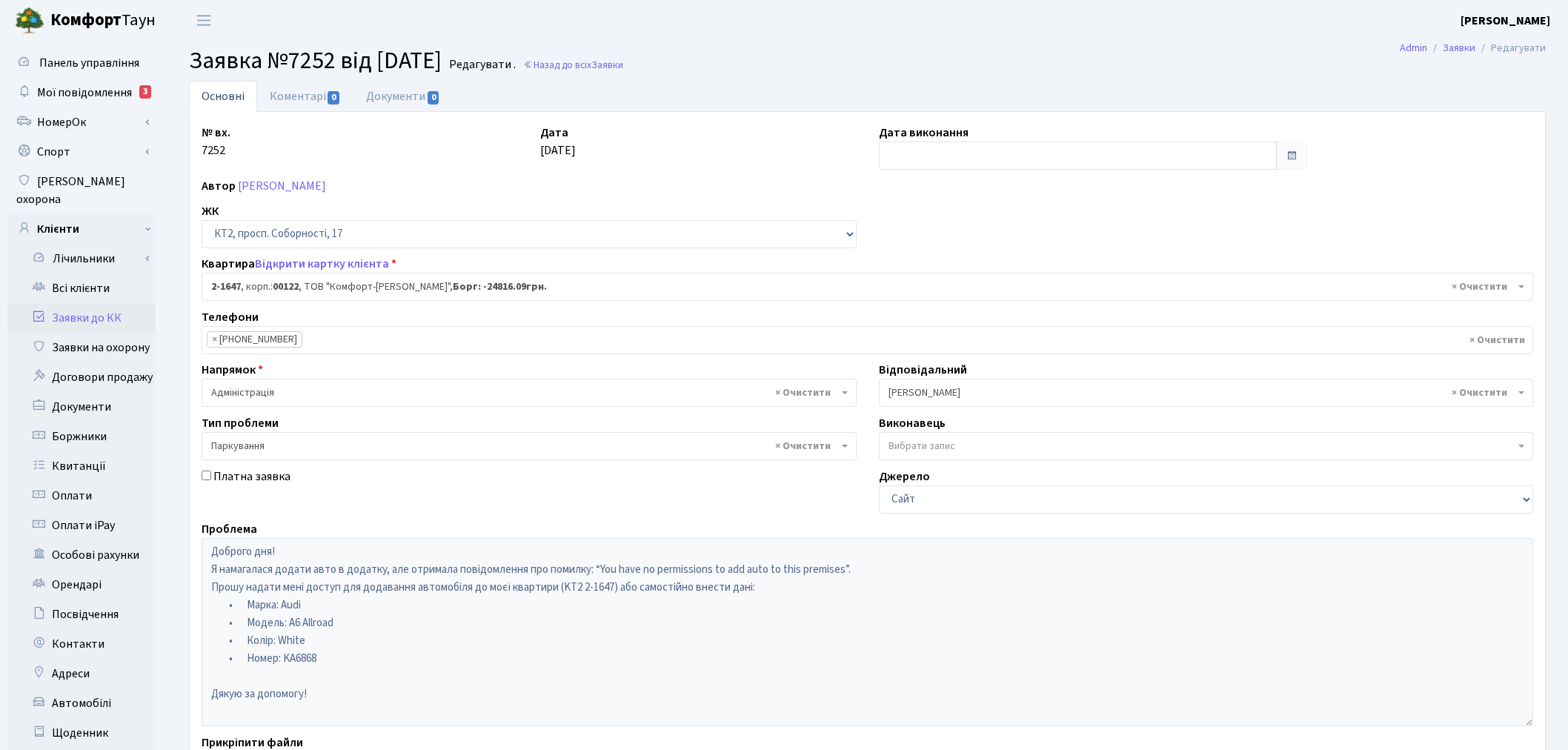
select select "13262"
select select "66"
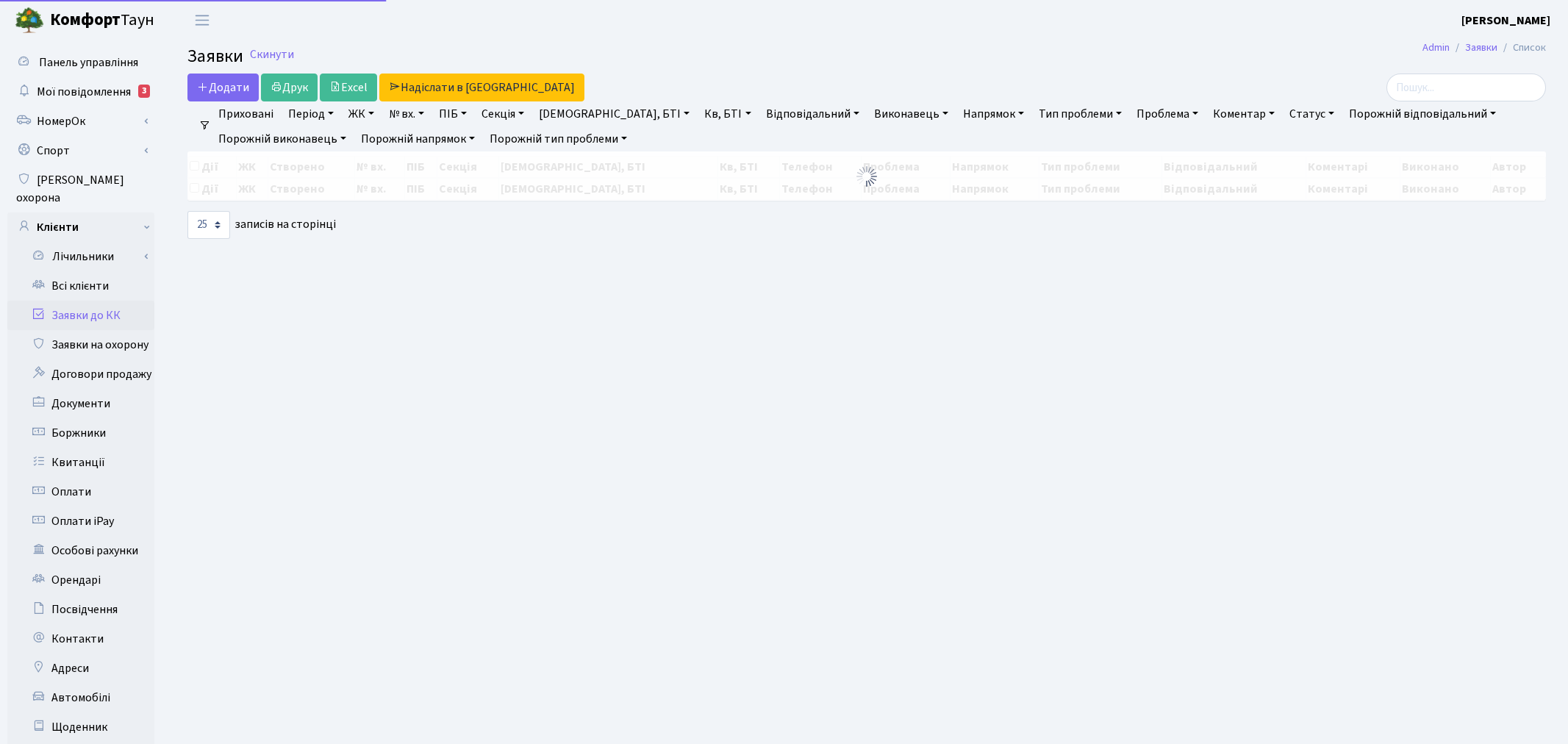
select select "25"
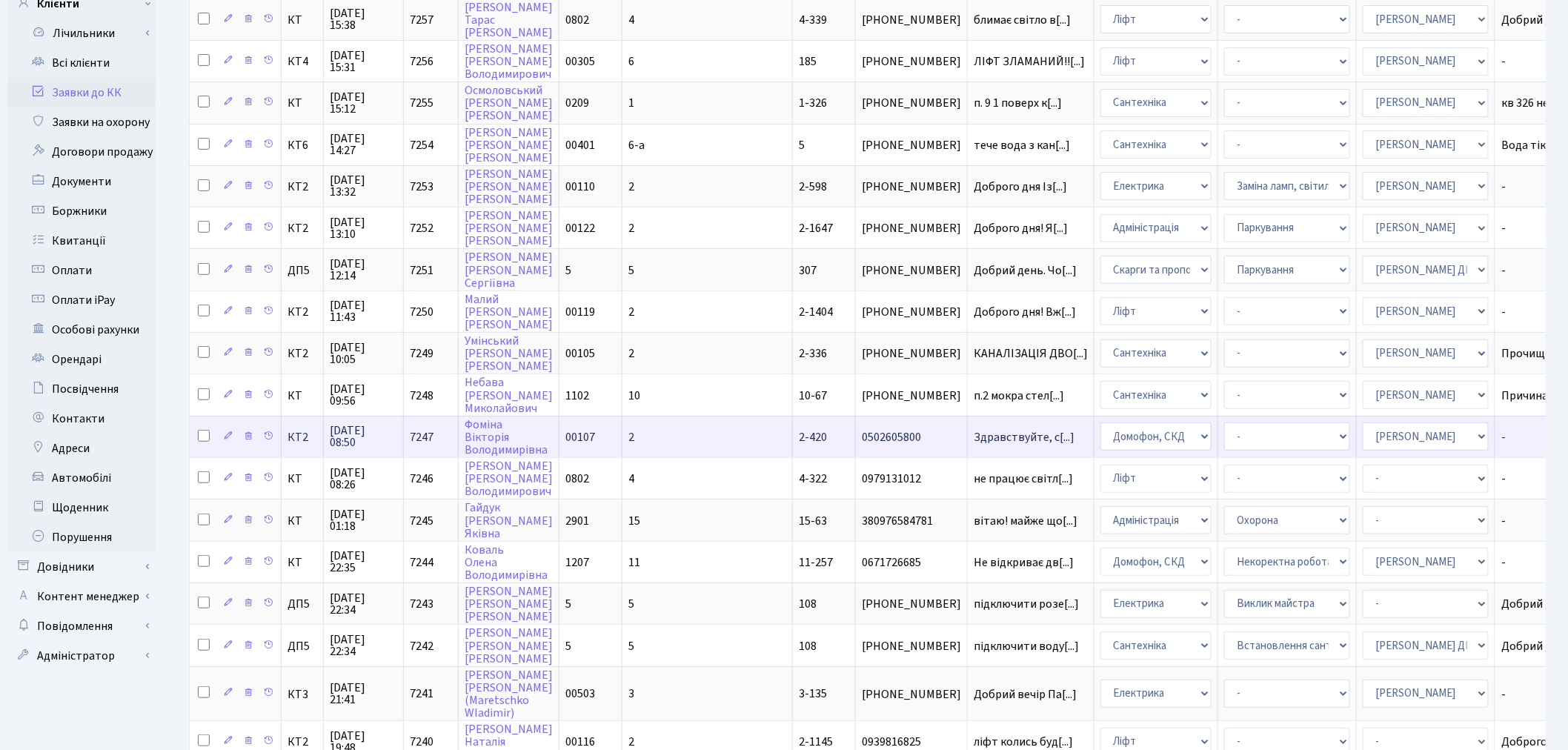
scroll to position [411, 0]
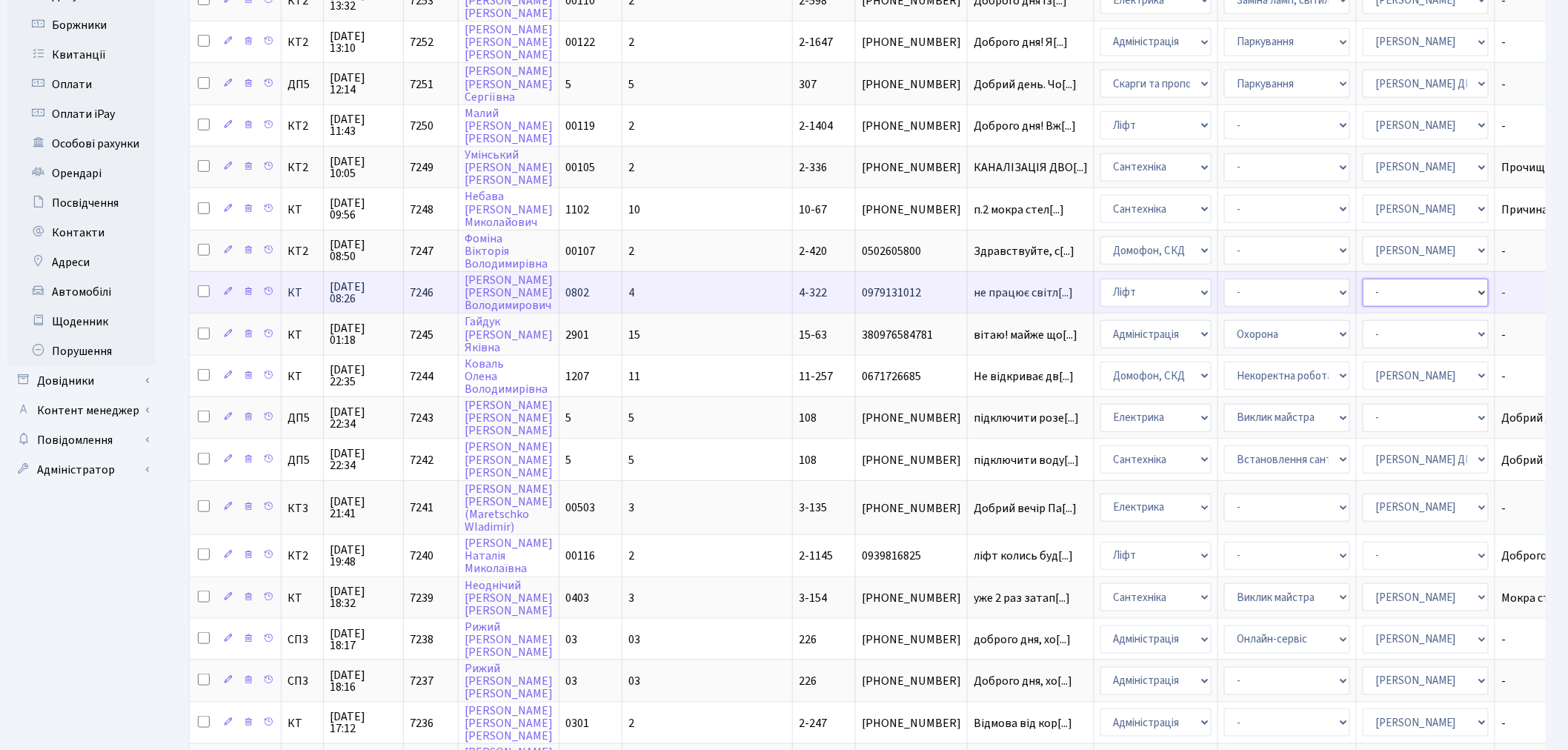
click at [1363, 278] on select "- Адміністратор ЖК КТ Вижул В. В. Гордієнко Н.В. Дядюшкін Д.Ю. Кипчук Т. А. Кла…" at bounding box center [1425, 292] width 126 height 28
select select "11"
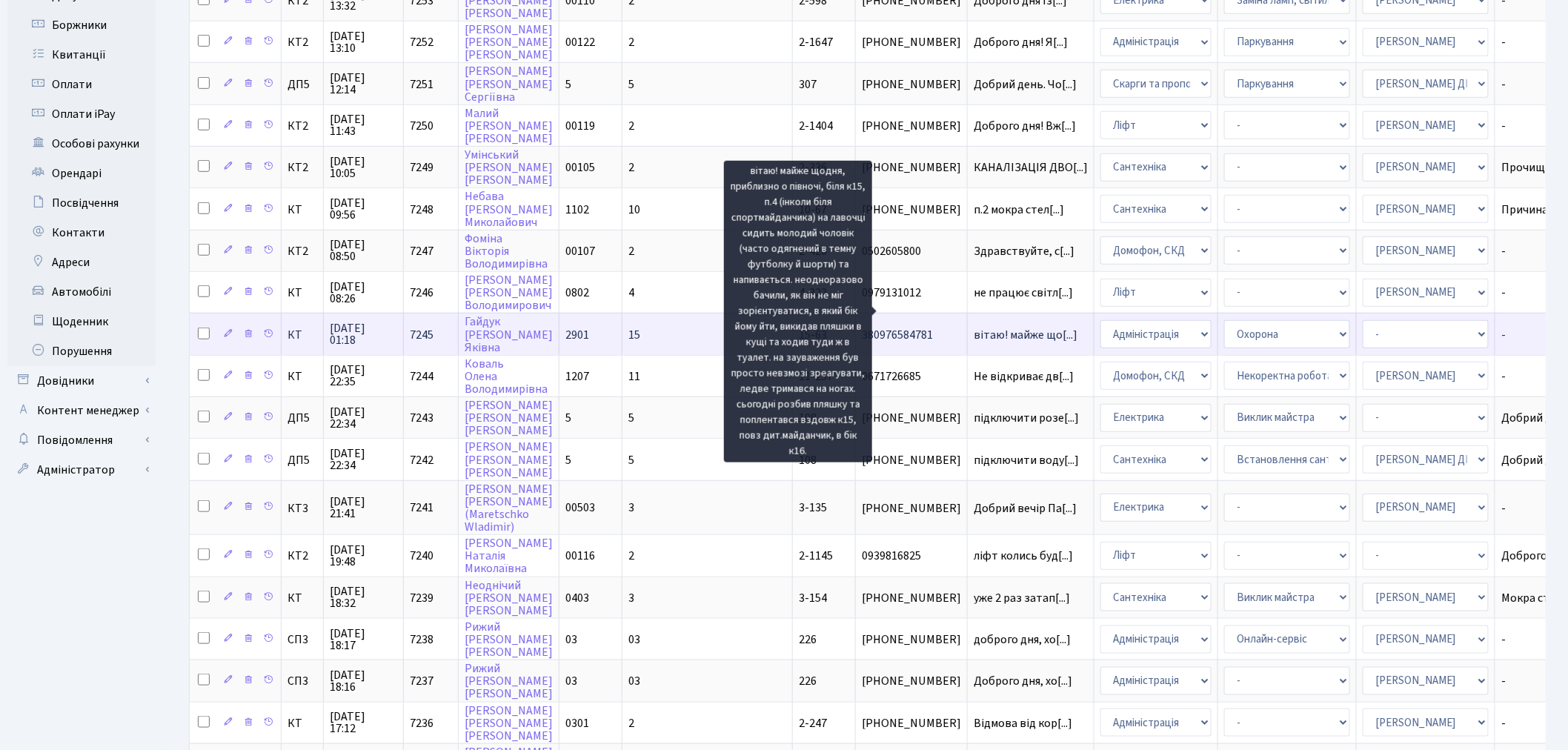
click at [973, 326] on span "вітаю! майже що[...]" at bounding box center [1025, 334] width 104 height 16
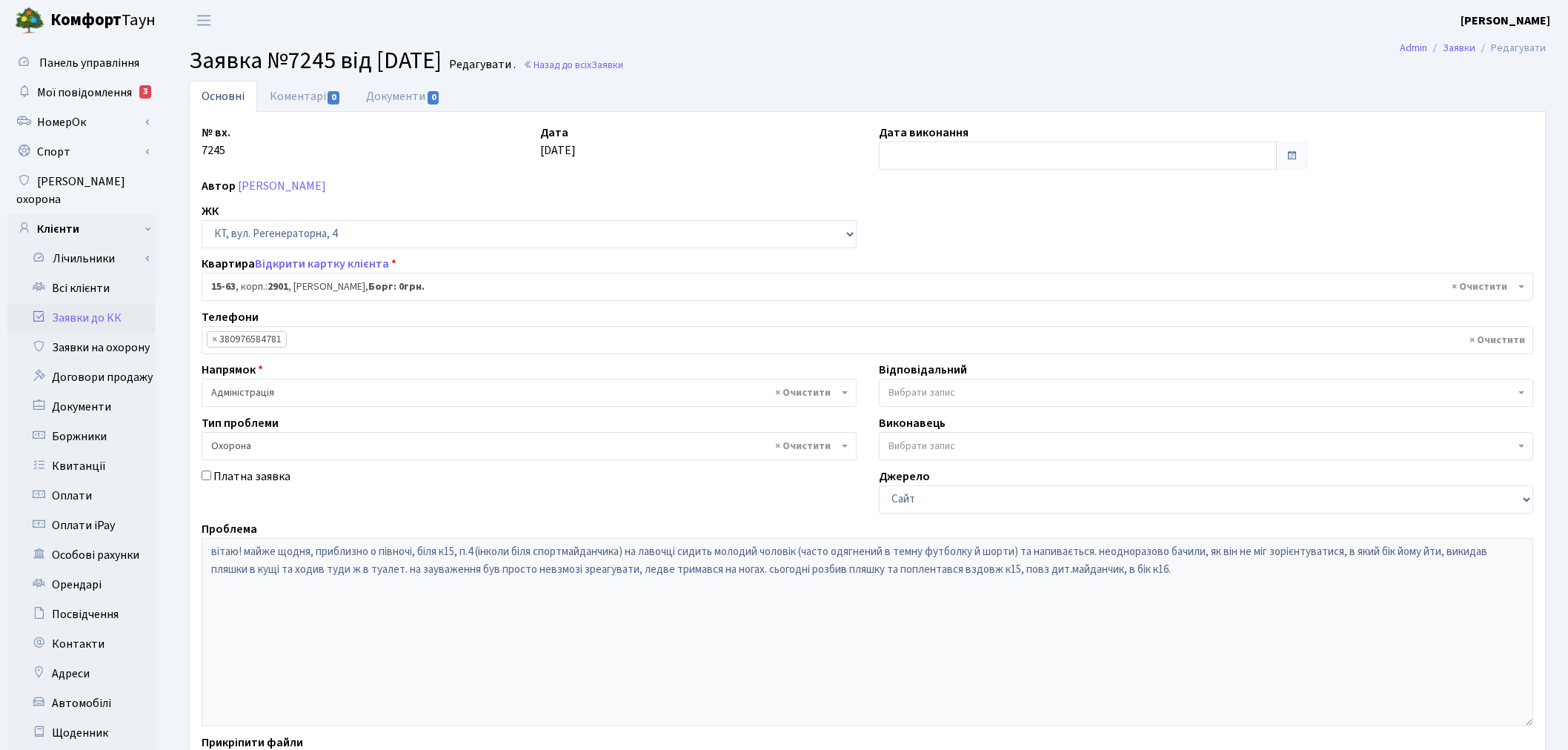
select select "8838"
select select "69"
click at [190, 543] on div "Проблема вітаю! майже щодня, приблизно о півночі, біля к15, п.4 (інколи біля сп…" at bounding box center [867, 623] width 1353 height 206
drag, startPoint x: 307, startPoint y: 84, endPoint x: 358, endPoint y: 225, distance: 149.9
click at [309, 84] on link "Коментарі 0" at bounding box center [305, 96] width 97 height 31
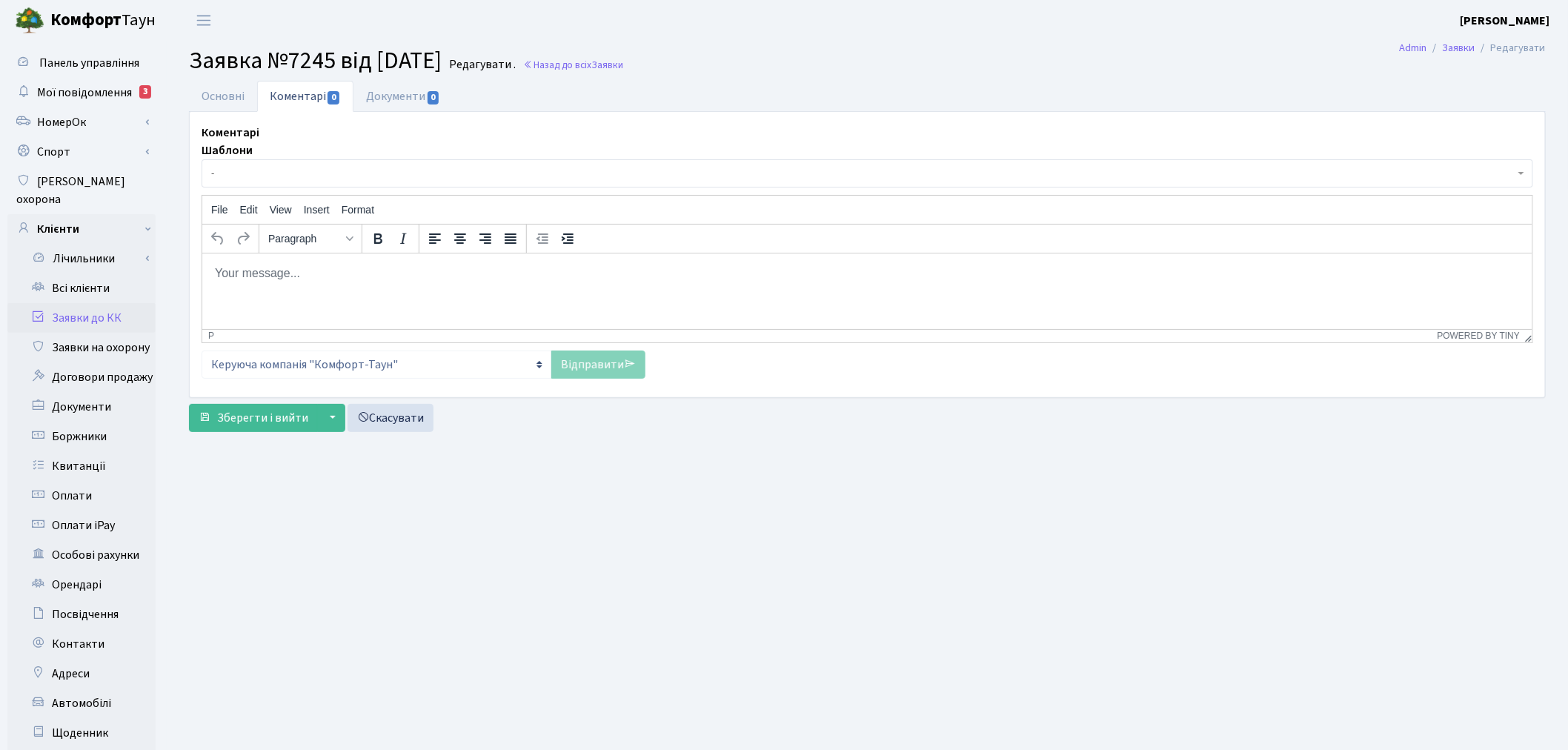
click at [375, 266] on p "Rich Text Area. Press ALT-0 for help." at bounding box center [867, 272] width 1306 height 16
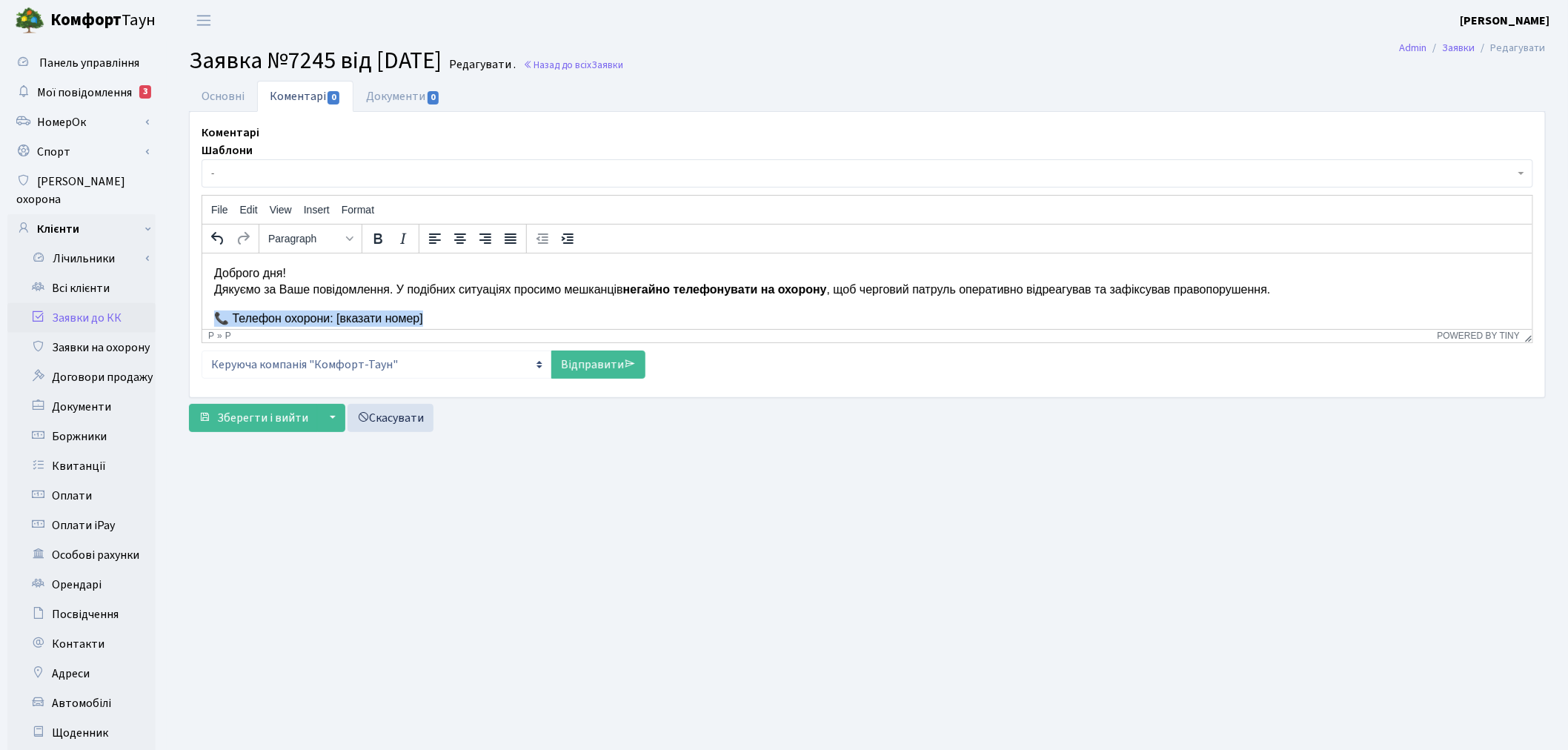
drag, startPoint x: 453, startPoint y: 267, endPoint x: 380, endPoint y: 563, distance: 304.9
click at [202, 309] on html "Доброго дня! Дякуємо за Ваше повідомлення. У подібних ситуаціях просимо мешканц…" at bounding box center [867, 323] width 1330 height 142
click at [580, 367] on link "Відправити" at bounding box center [598, 365] width 94 height 28
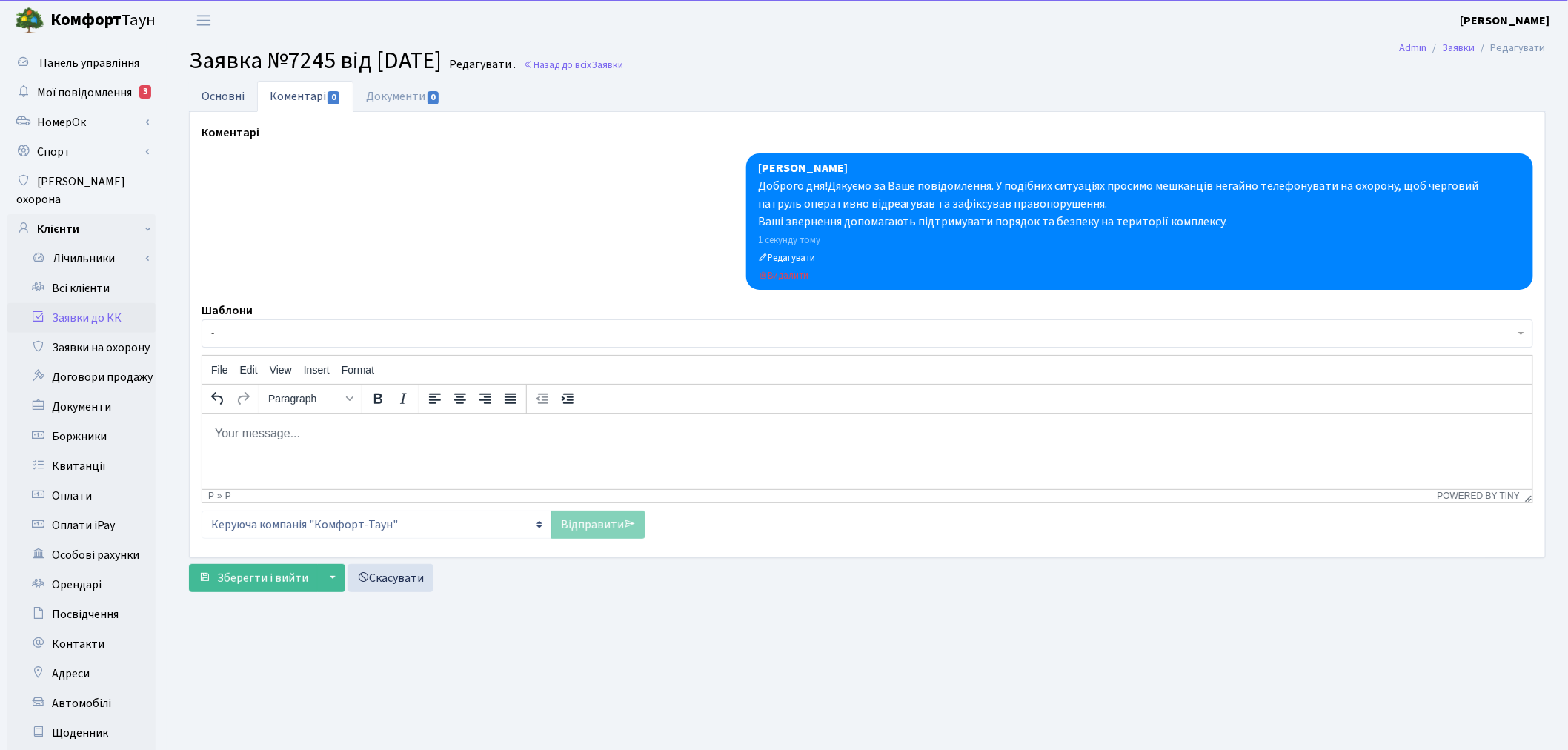
click at [220, 83] on link "Основні" at bounding box center [222, 96] width 68 height 30
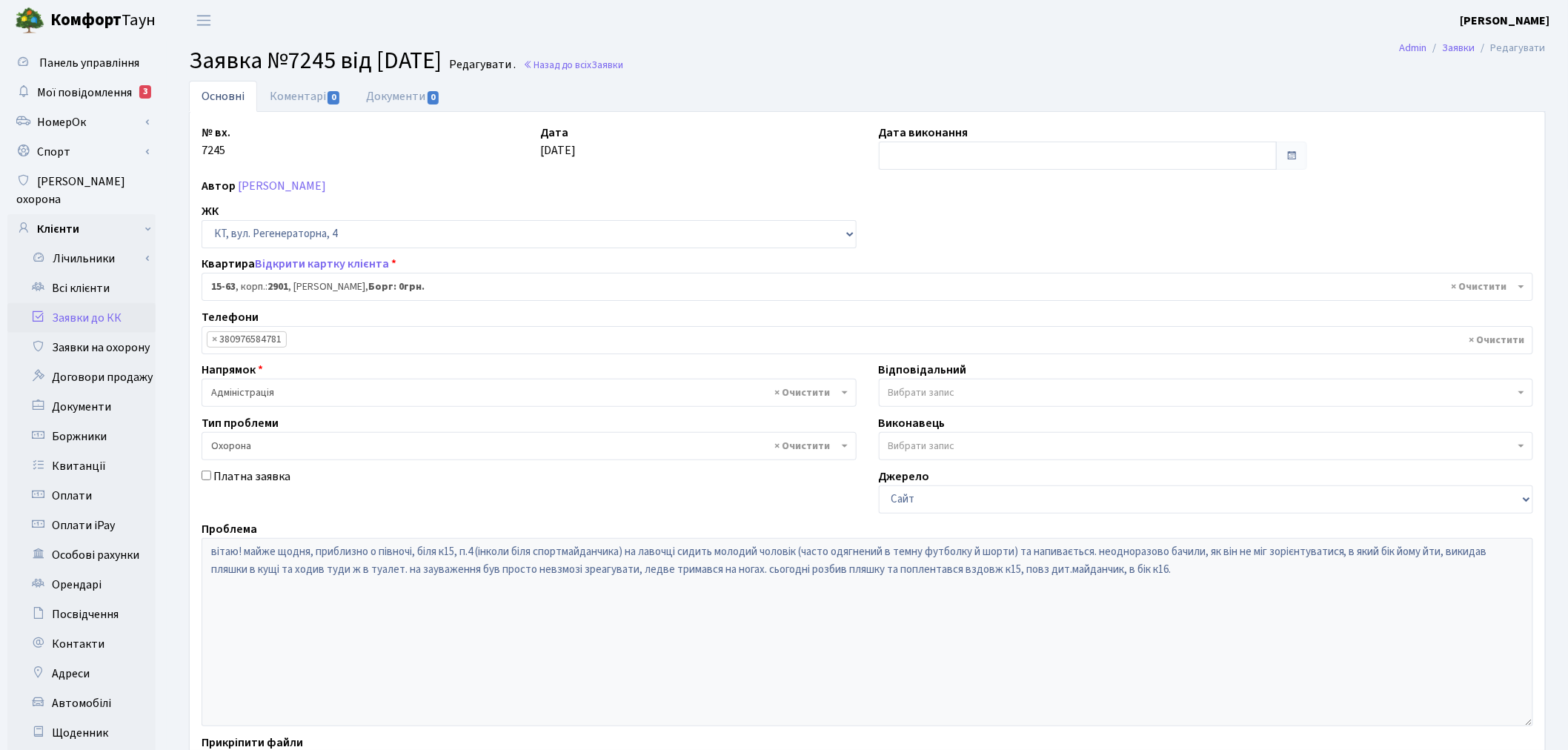
click at [929, 139] on label "Дата виконання" at bounding box center [924, 132] width 90 height 18
click at [933, 146] on input "text" at bounding box center [1078, 156] width 399 height 28
click at [893, 320] on td "25" at bounding box center [894, 320] width 23 height 22
type input "[DATE]"
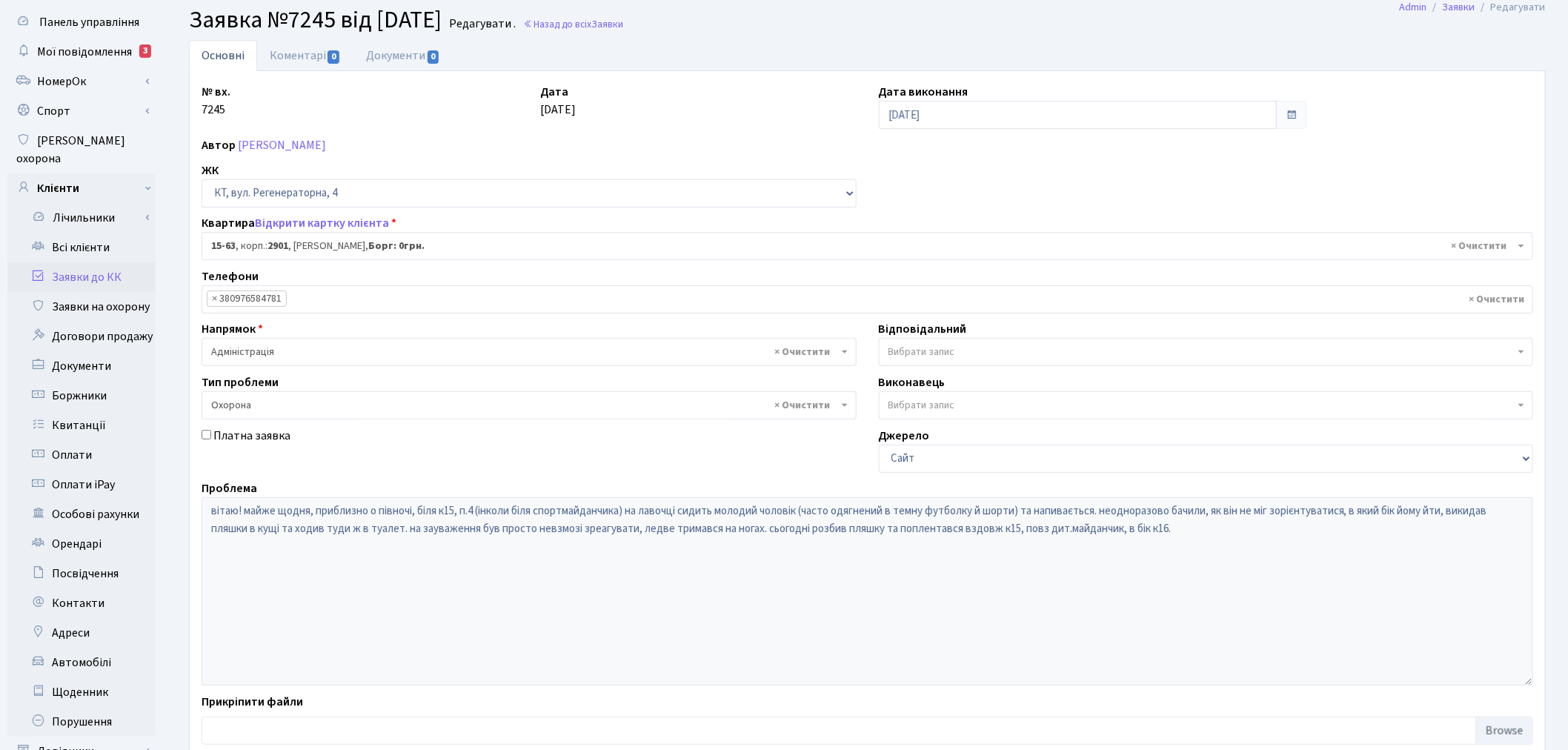
scroll to position [172, 0]
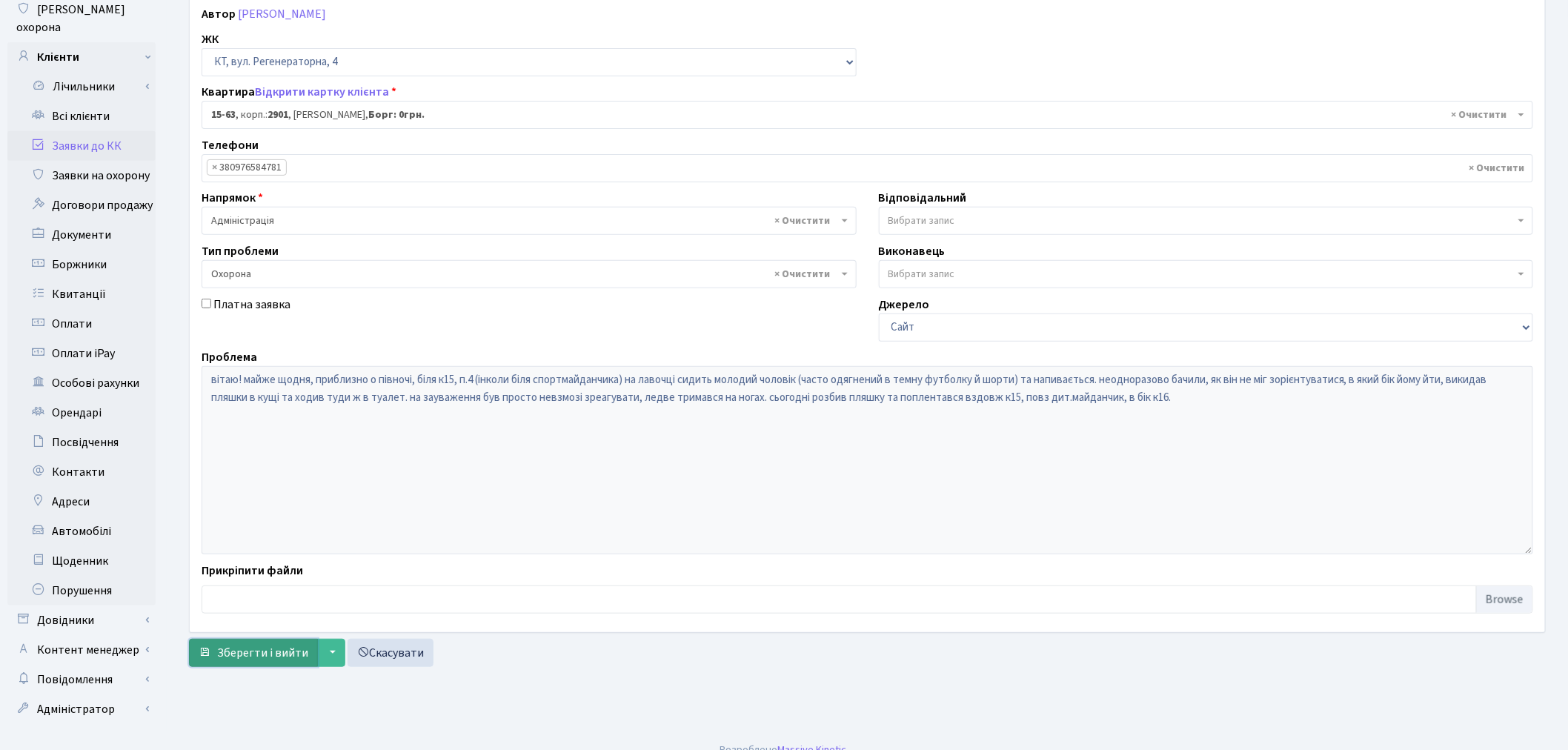
click at [249, 654] on span "Зберегти і вийти" at bounding box center [262, 652] width 91 height 16
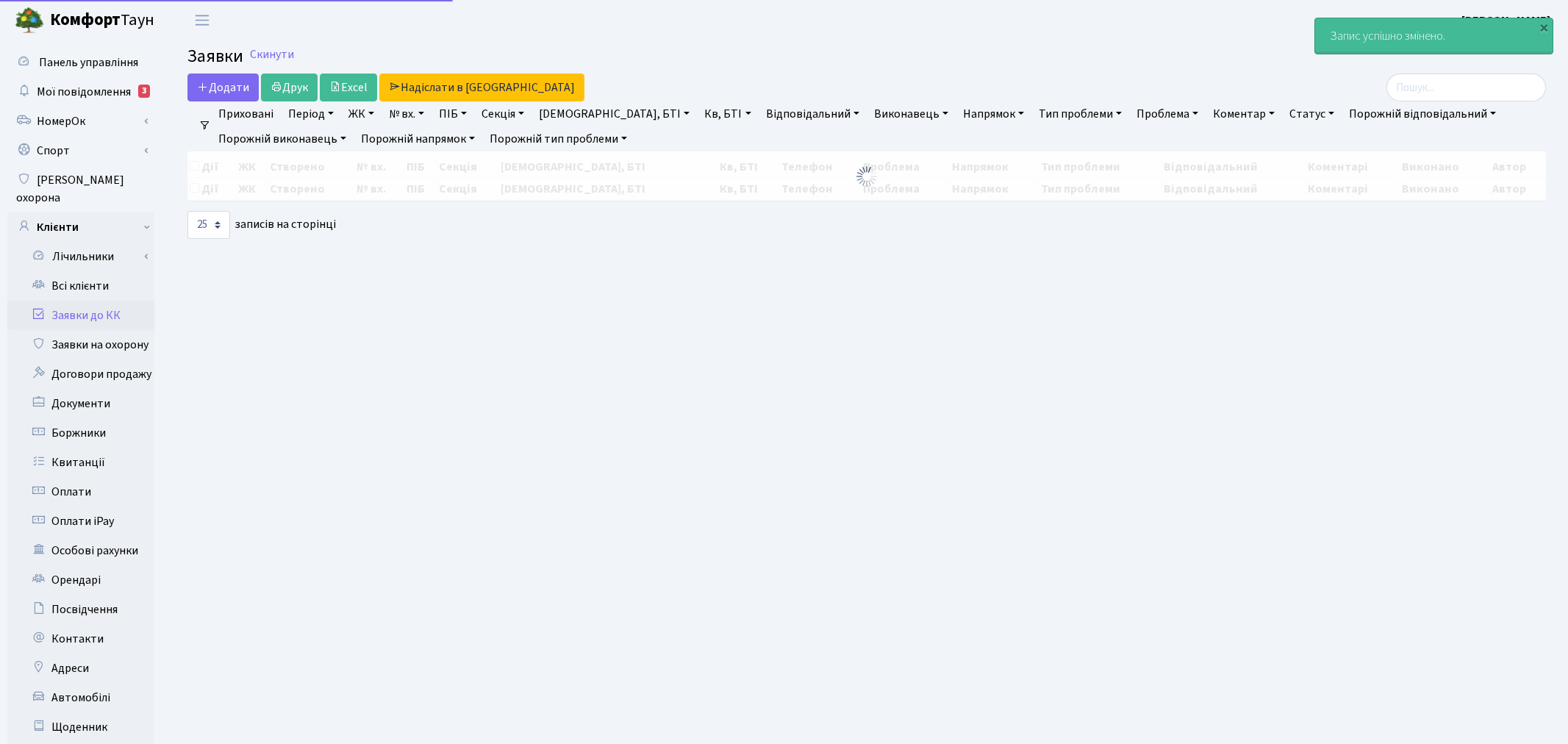
select select "25"
